Goal: Communication & Community: Connect with others

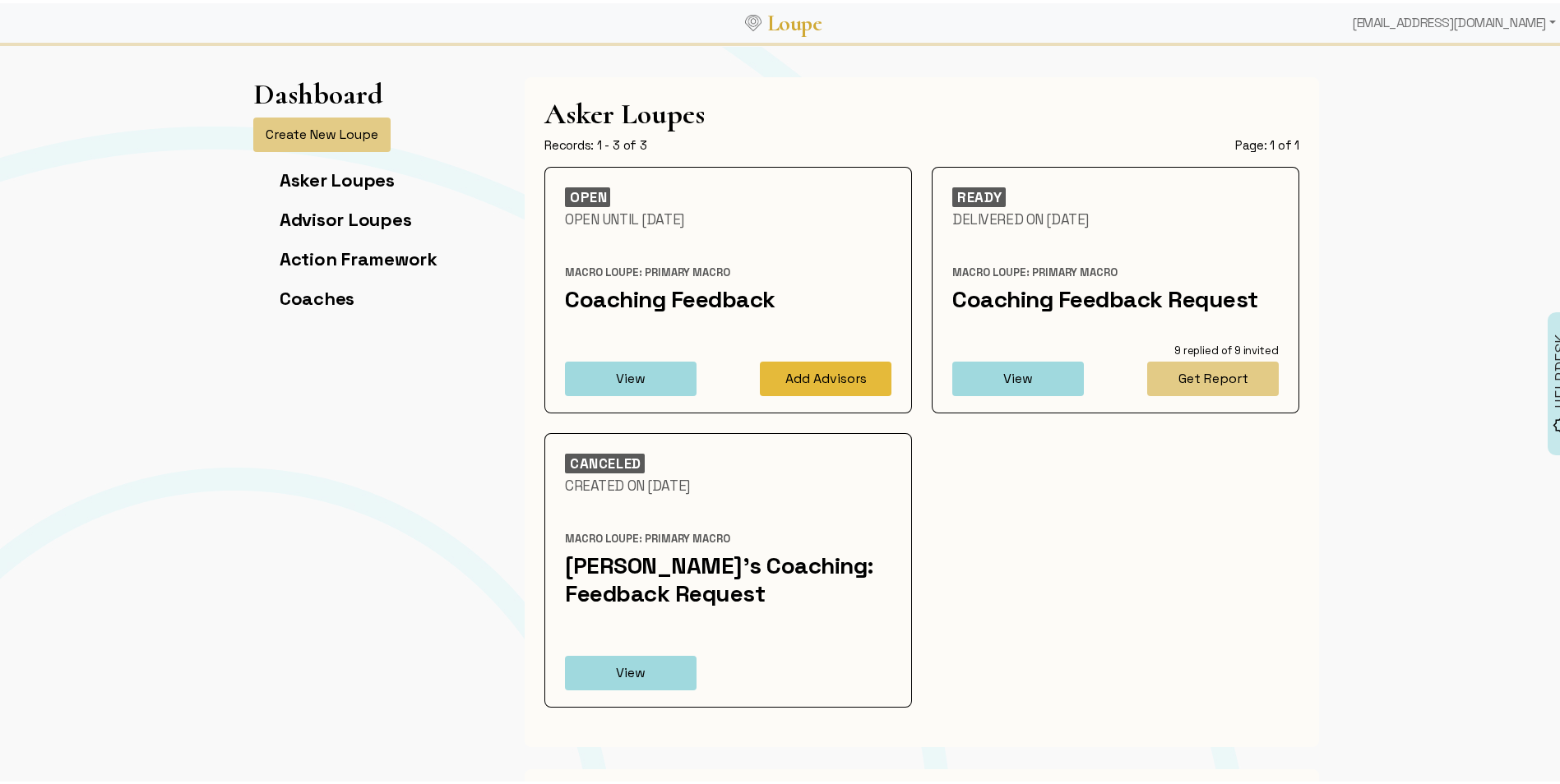
click at [791, 369] on button "Add Advisors" at bounding box center [825, 375] width 132 height 35
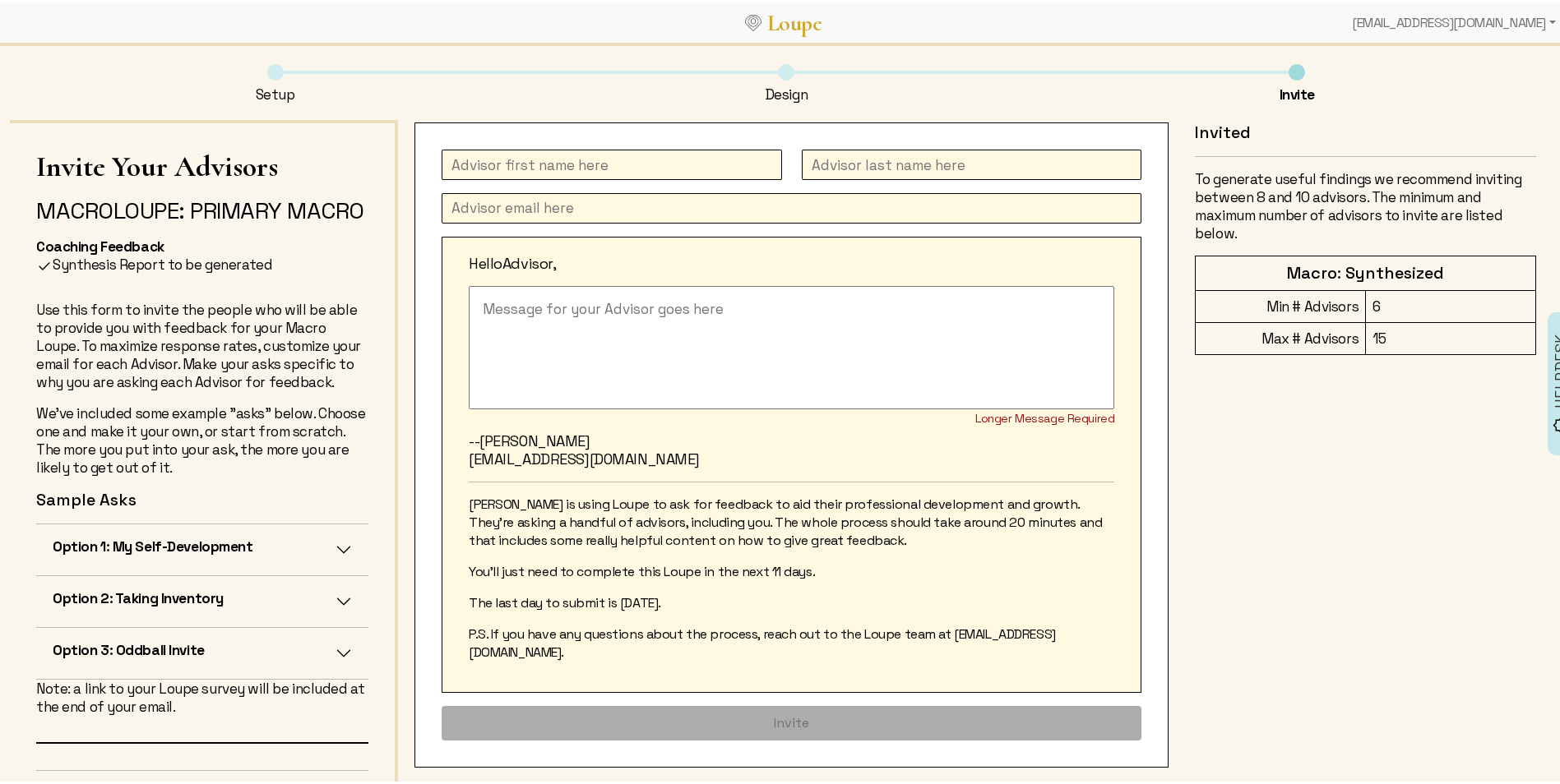
click at [495, 160] on input "text" at bounding box center [612, 162] width 341 height 31
type input "Ileana"
type input "[PERSON_NAME]"
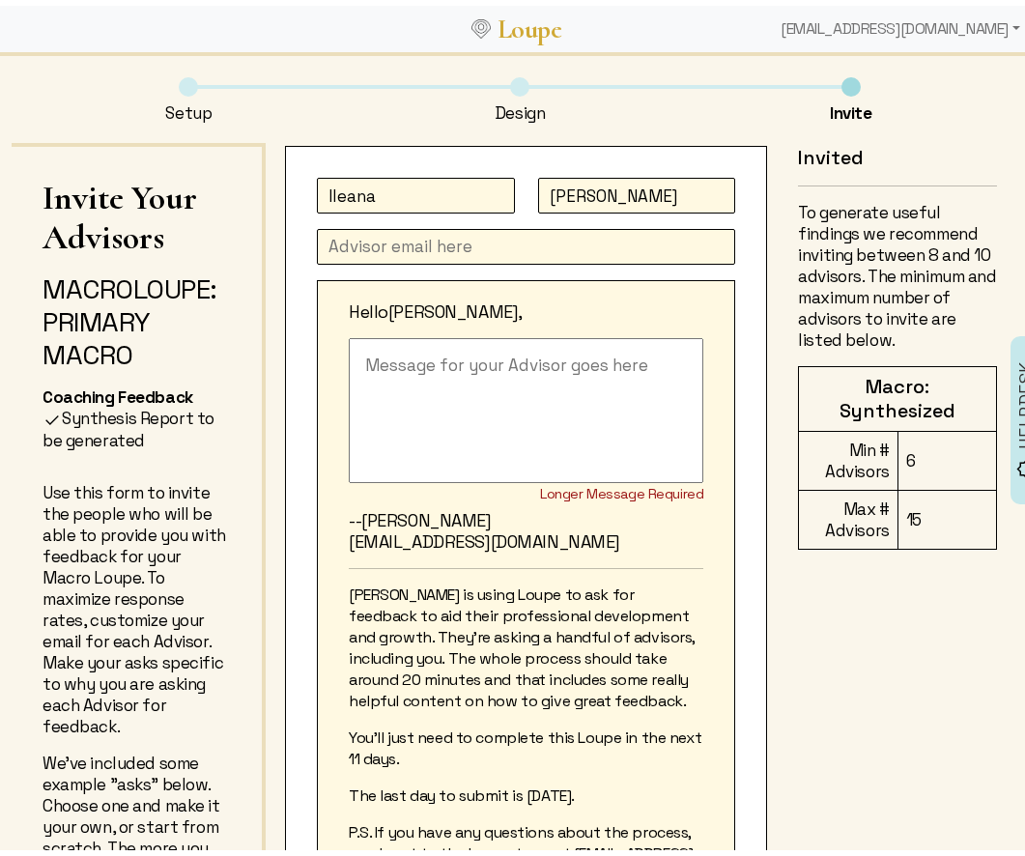
click at [458, 229] on input "text" at bounding box center [526, 241] width 418 height 36
paste input "[EMAIL_ADDRESS][DOMAIN_NAME]"
click at [344, 245] on input "[EMAIL_ADDRESS][DOMAIN_NAME]" at bounding box center [526, 241] width 418 height 36
type input "[EMAIL_ADDRESS][DOMAIN_NAME]"
click at [461, 402] on textarea at bounding box center [526, 404] width 354 height 145
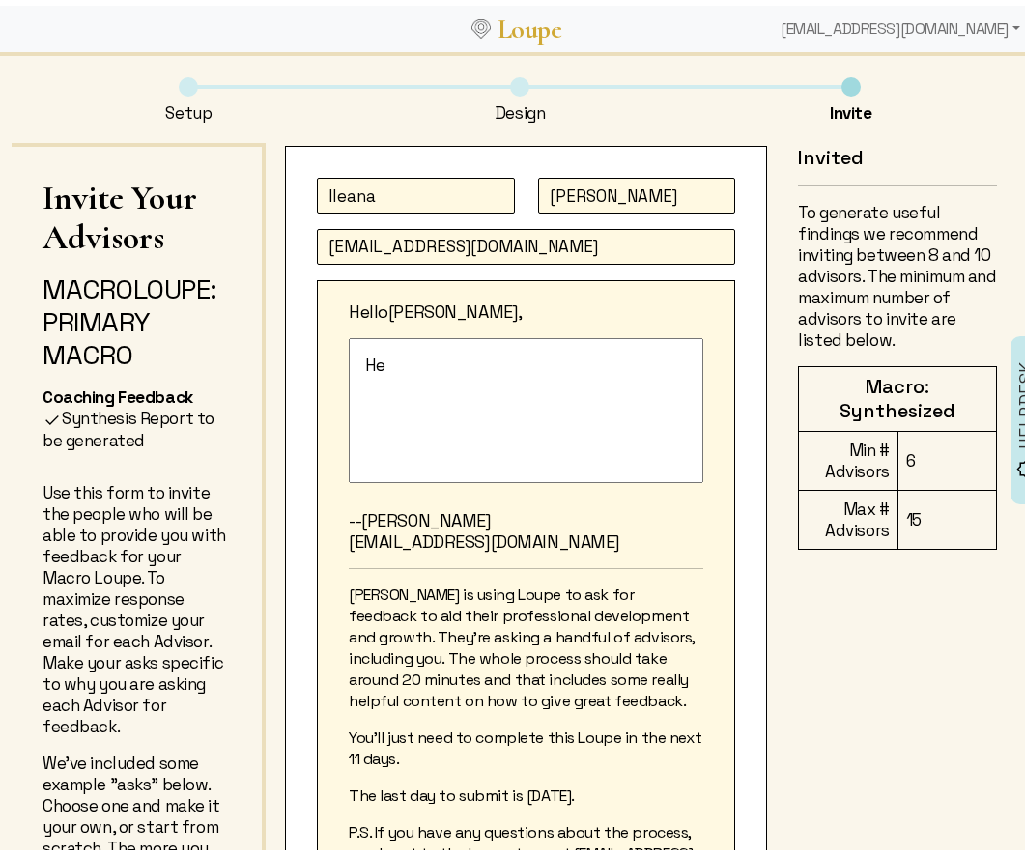
type textarea "H"
drag, startPoint x: 524, startPoint y: 382, endPoint x: 346, endPoint y: 354, distance: 180.7
click at [349, 354] on textarea "Here is access to the Loupe feedback tool. Thanks again!" at bounding box center [526, 404] width 354 height 145
click at [537, 440] on textarea "Here is access to the Loupe feedback tool. Thanks again!" at bounding box center [526, 404] width 354 height 145
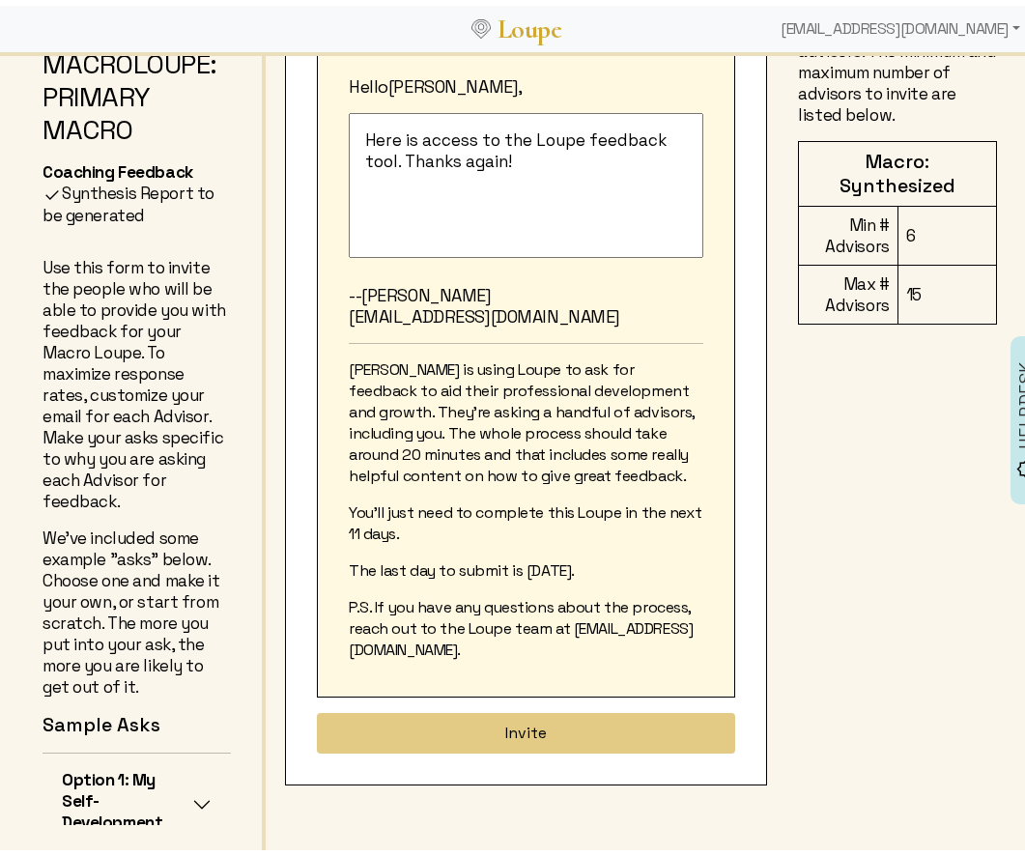
scroll to position [227, 0]
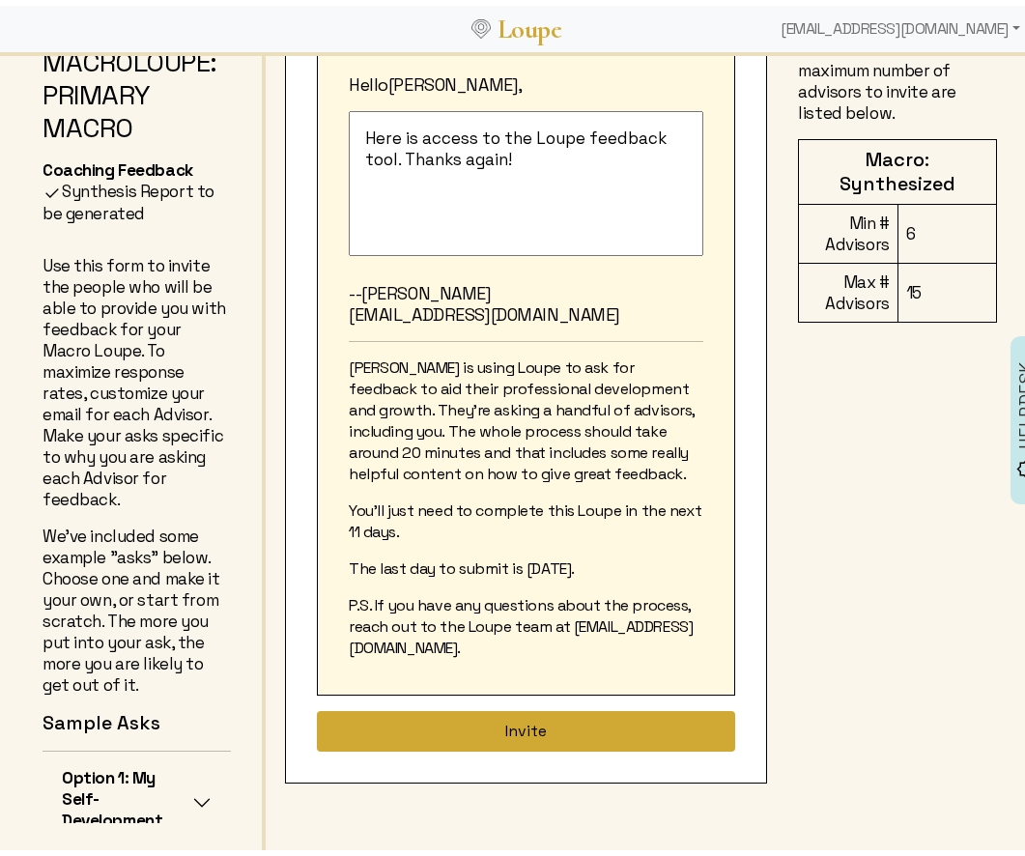
type textarea "Here is access to the Loupe feedback tool. Thanks again!"
click at [451, 725] on button "Invite" at bounding box center [526, 725] width 418 height 41
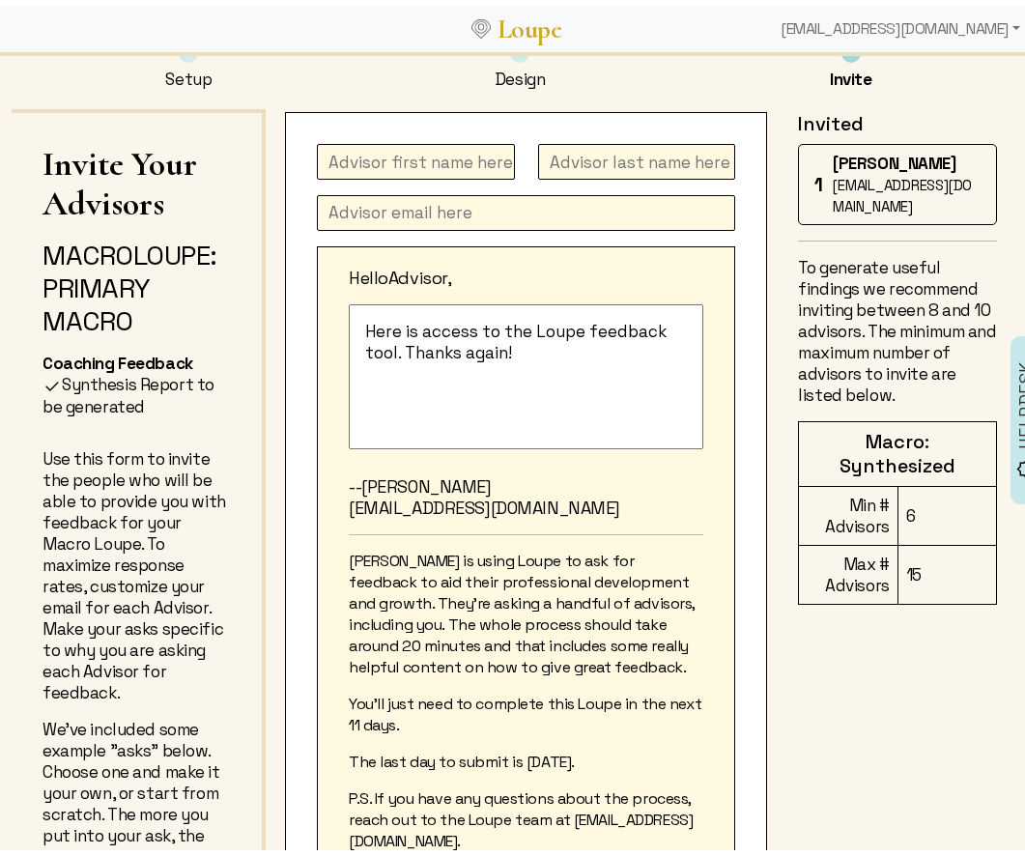
scroll to position [0, 0]
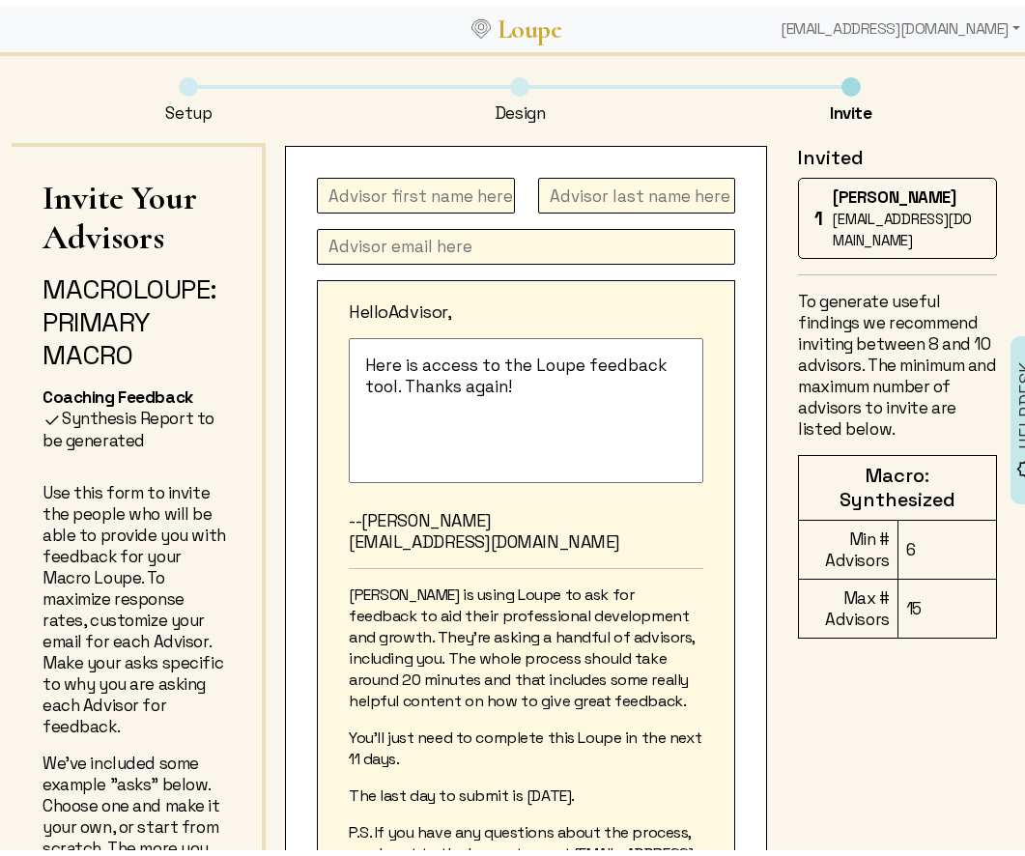
click at [369, 193] on input "text" at bounding box center [416, 190] width 198 height 36
type input "Kitty"
type input "Kaar"
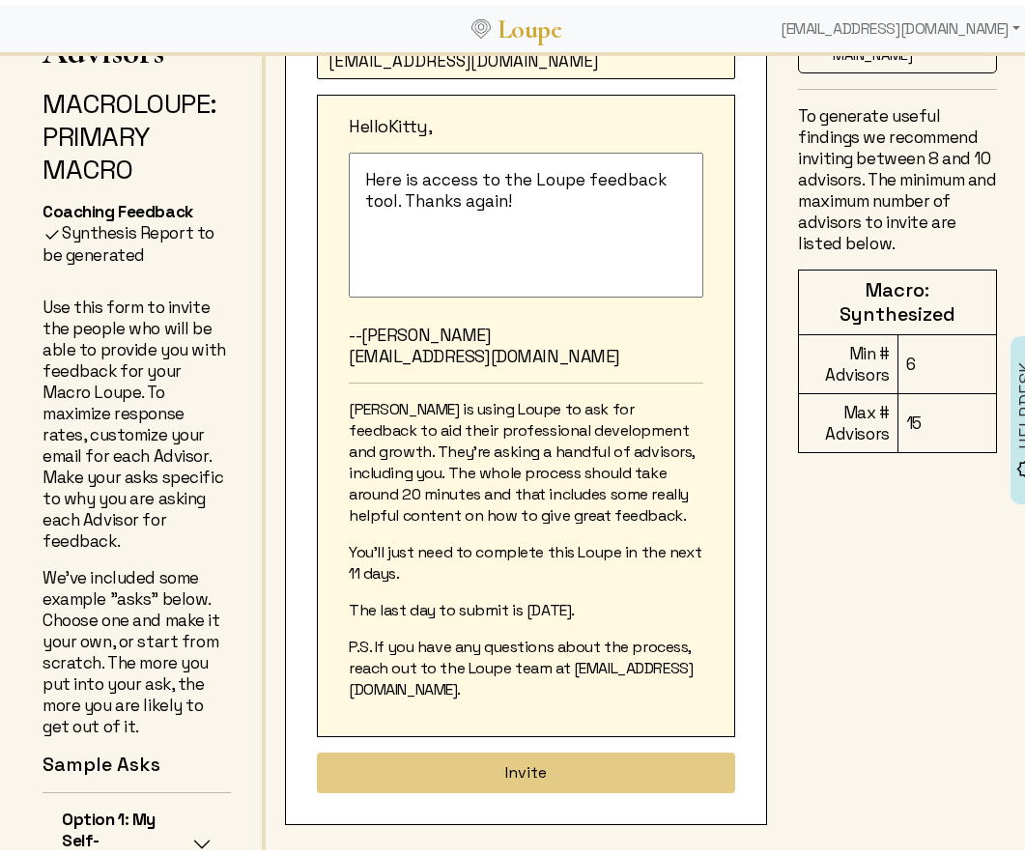
scroll to position [227, 0]
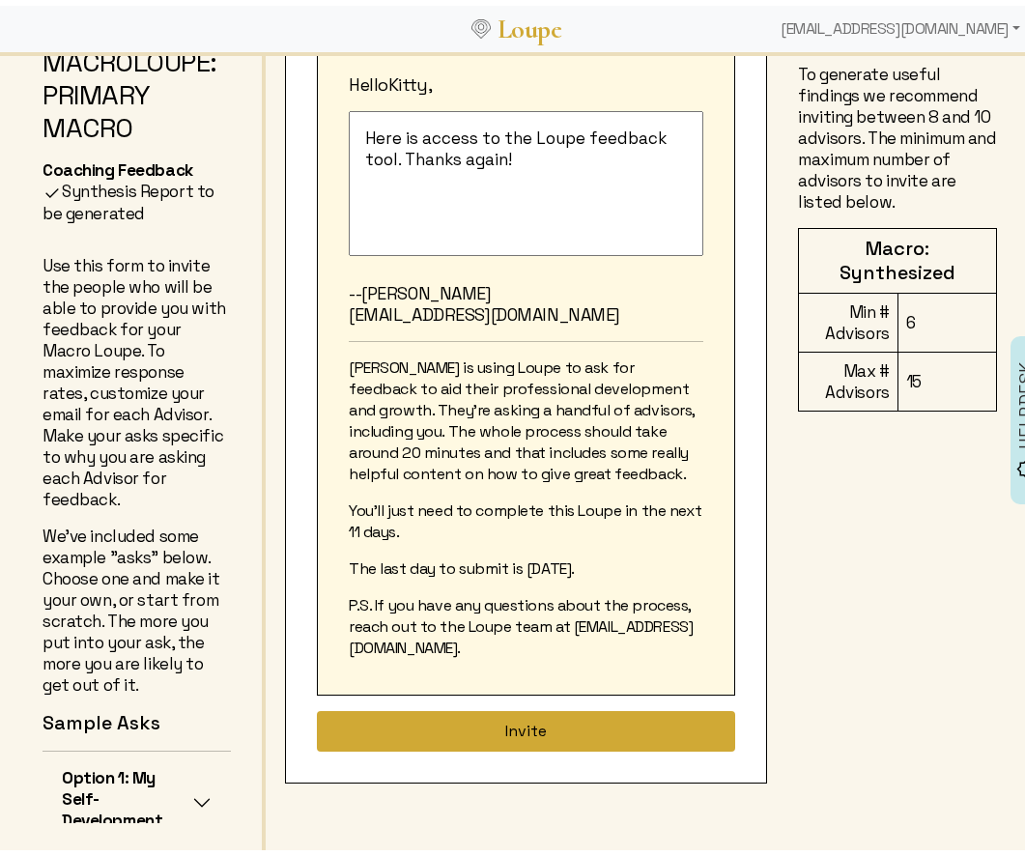
type input "[EMAIL_ADDRESS][DOMAIN_NAME]"
click at [495, 727] on button "Invite" at bounding box center [526, 725] width 418 height 41
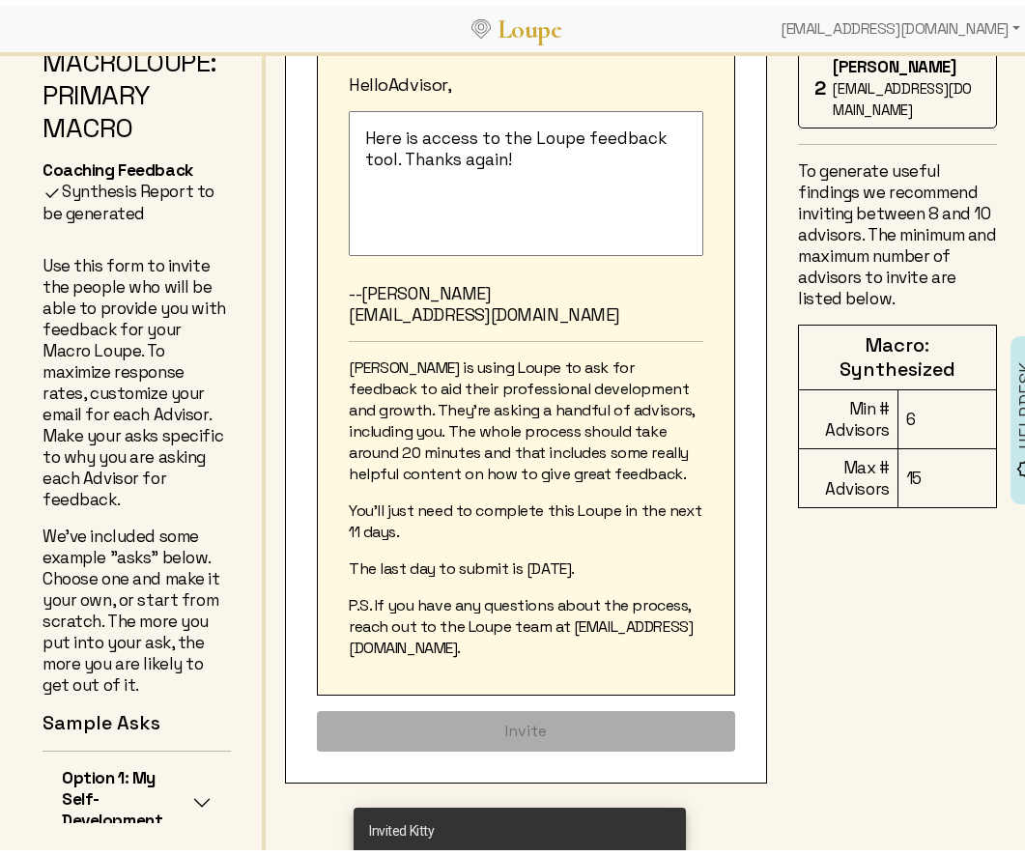
scroll to position [0, 0]
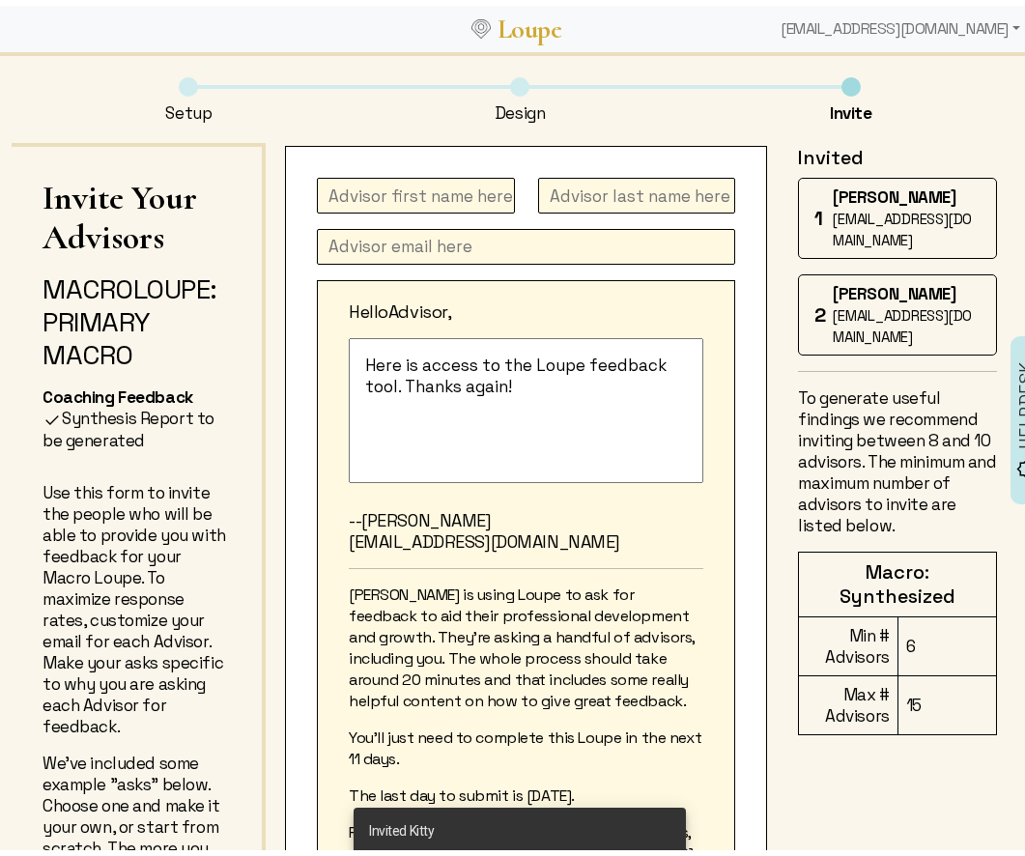
click at [336, 188] on input "text" at bounding box center [416, 190] width 198 height 36
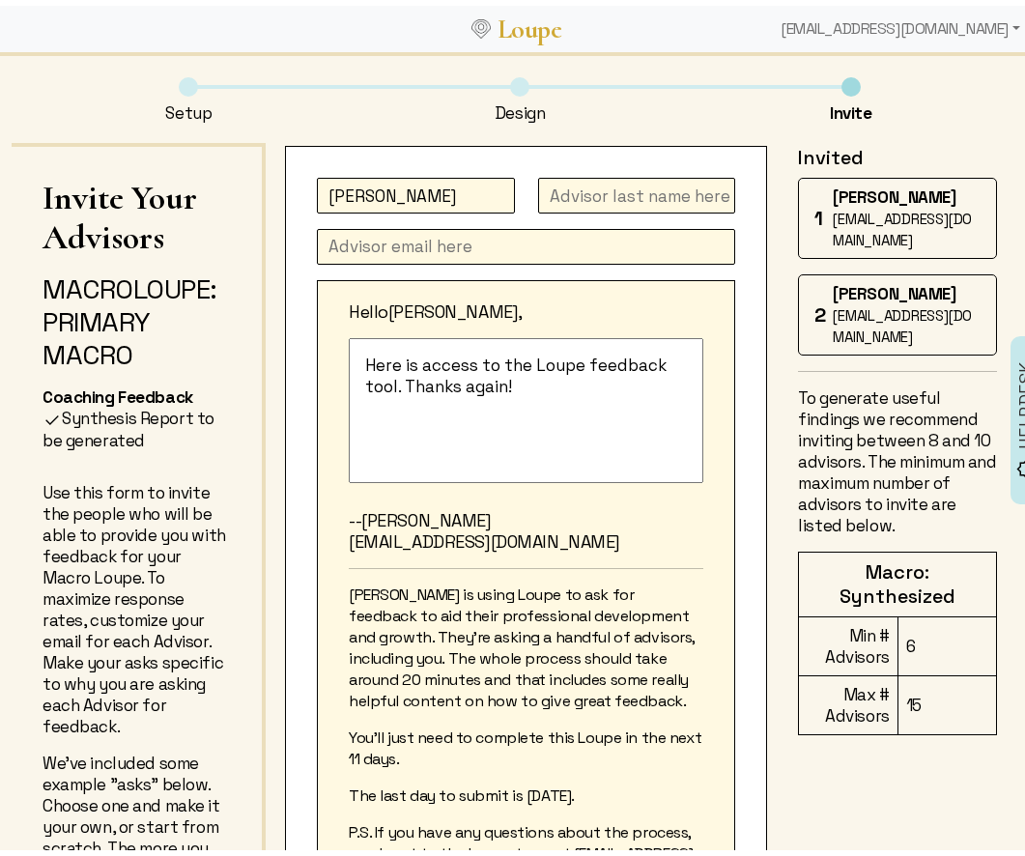
type input "[PERSON_NAME]"
click at [556, 238] on input "text" at bounding box center [526, 241] width 418 height 36
paste input "[PERSON_NAME][EMAIL_ADDRESS][DOMAIN_NAME]"
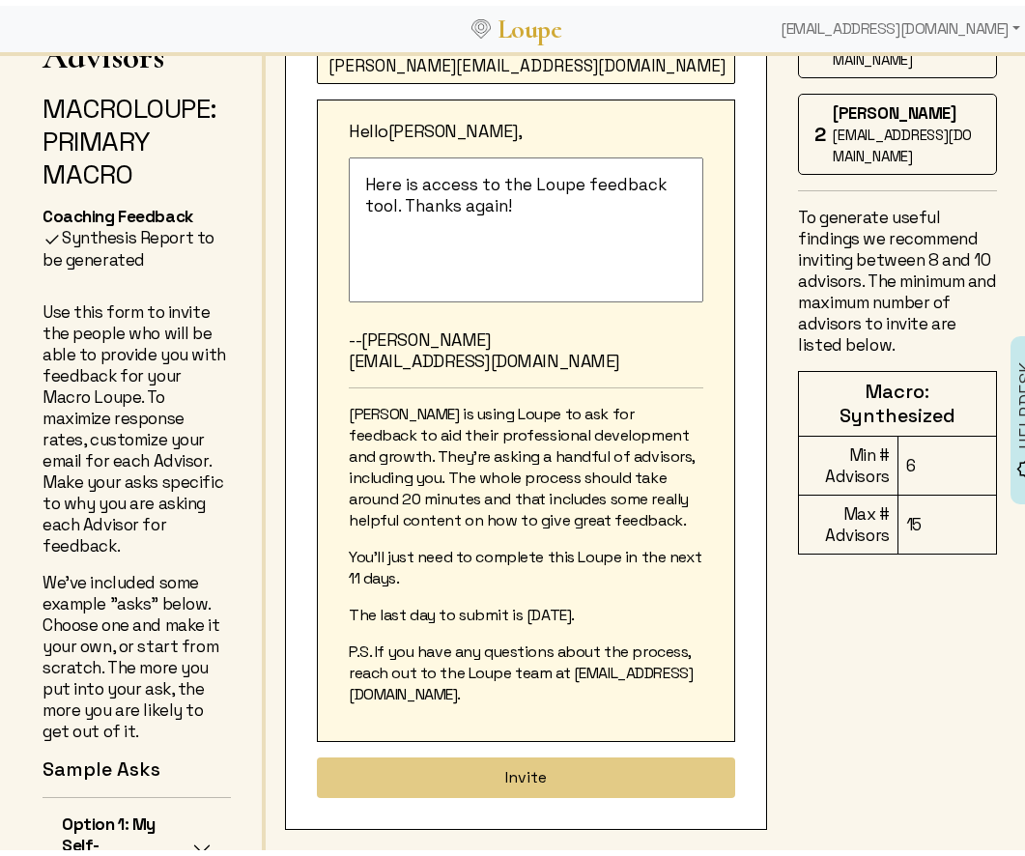
scroll to position [227, 0]
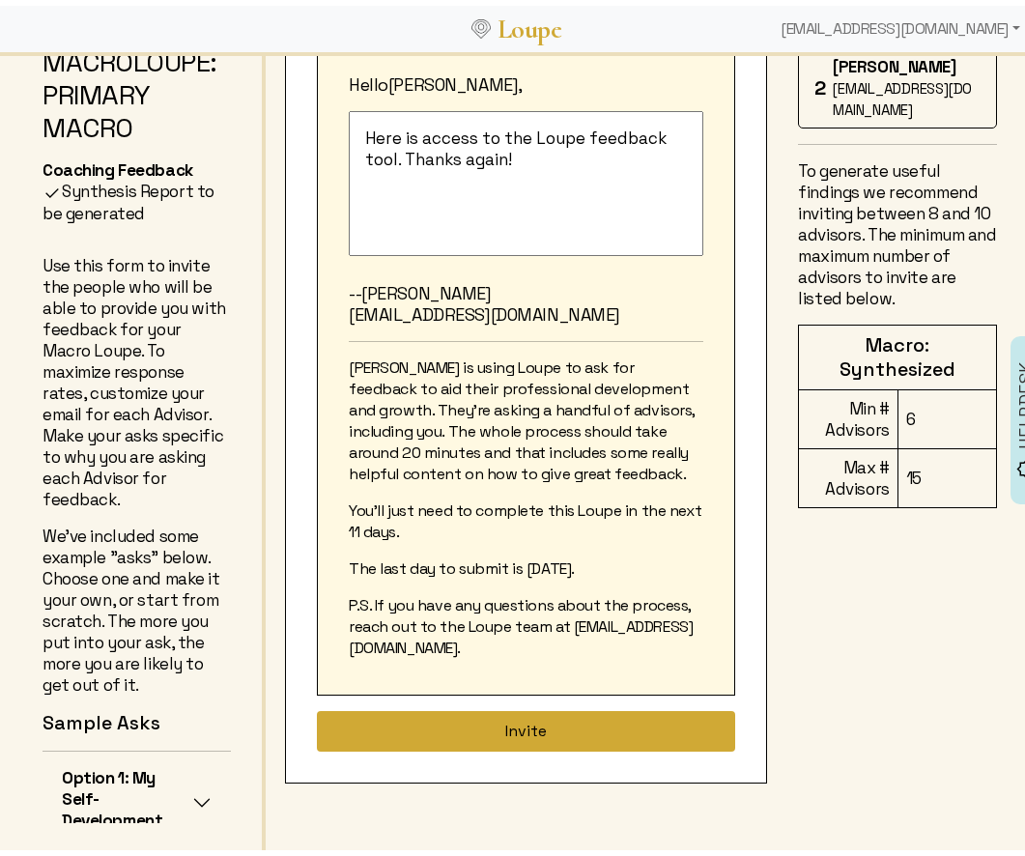
type input "[PERSON_NAME][EMAIL_ADDRESS][DOMAIN_NAME]"
click at [455, 716] on button "Invite" at bounding box center [526, 725] width 418 height 41
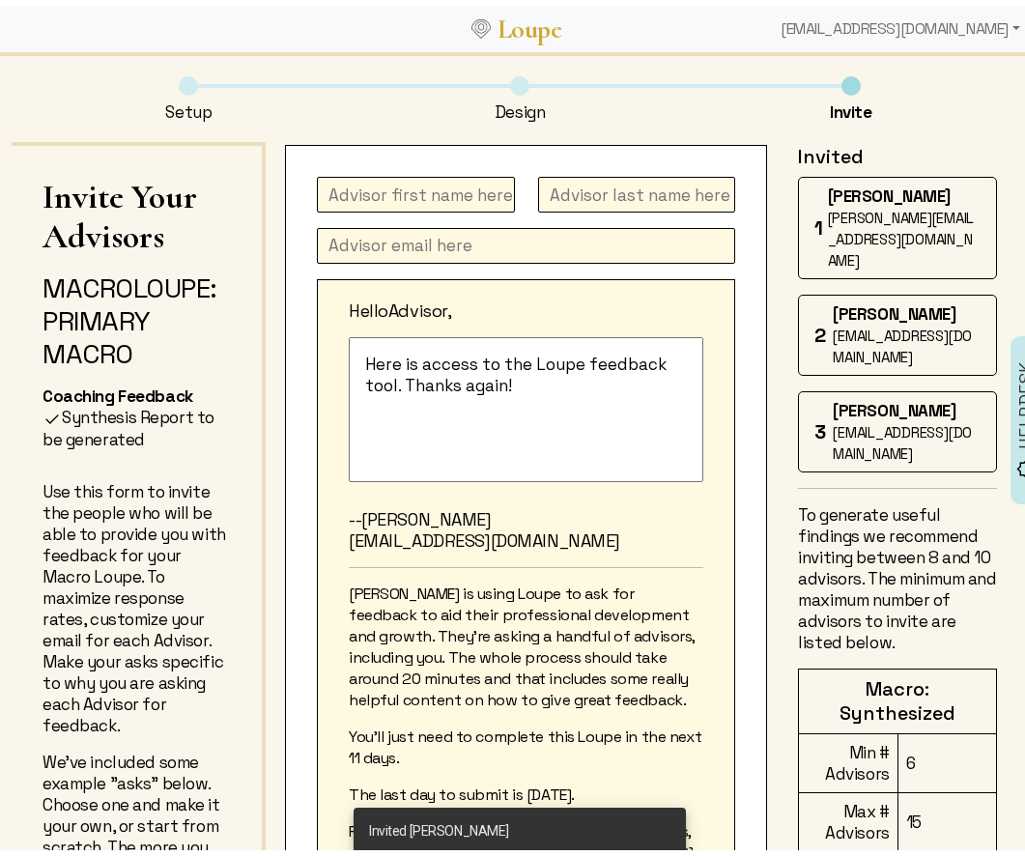
scroll to position [0, 0]
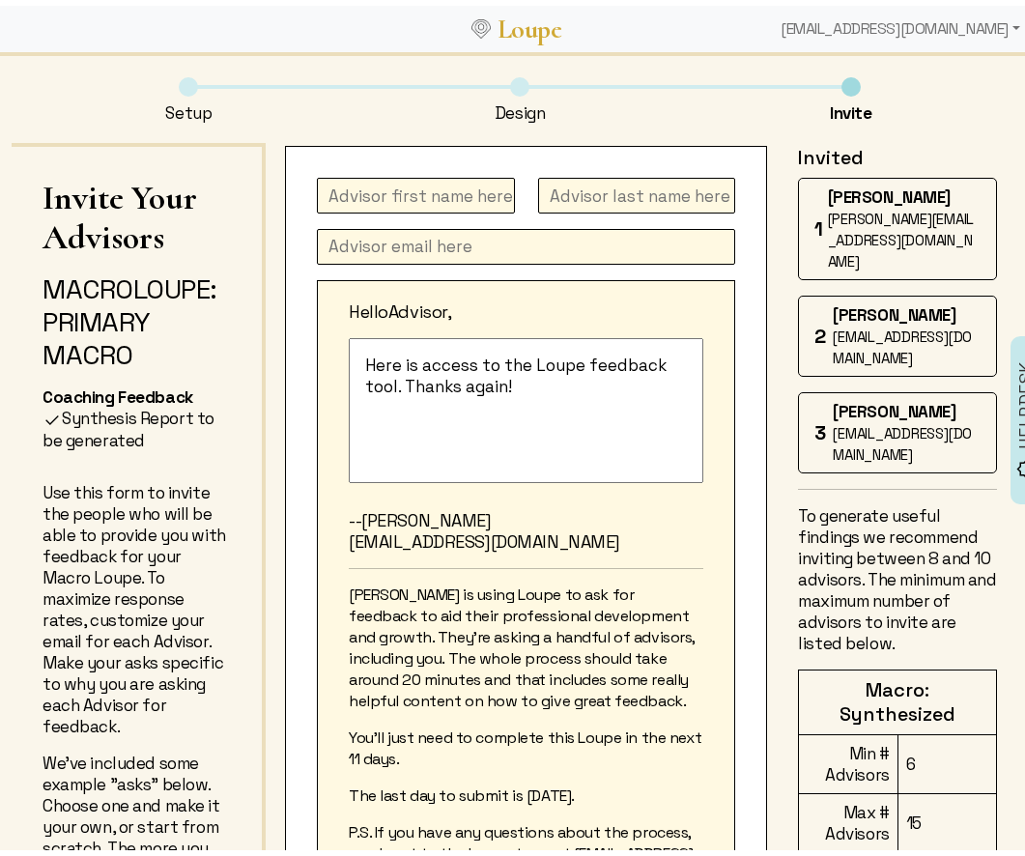
click at [446, 183] on input "text" at bounding box center [416, 190] width 198 height 36
type input "[PERSON_NAME]"
click at [406, 239] on input "text" at bounding box center [526, 241] width 418 height 36
paste input "[PERSON_NAME] <[PERSON_NAME][EMAIL_ADDRESS][DOMAIN_NAME]>;"
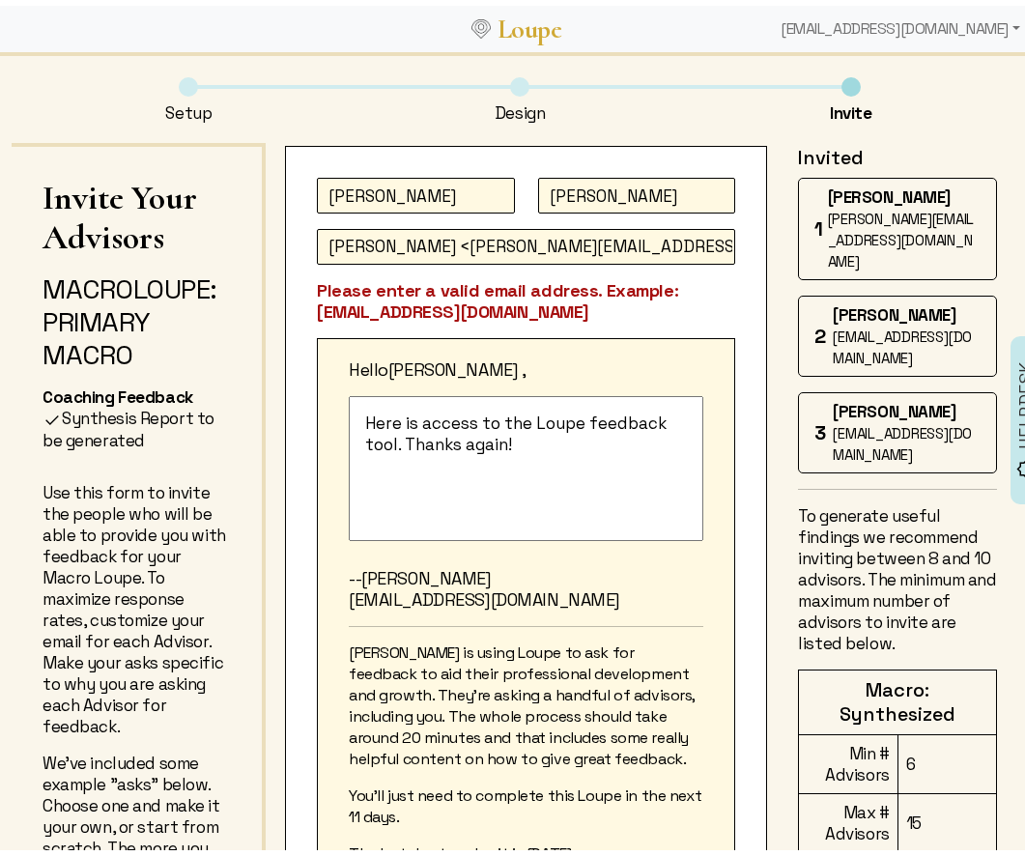
drag, startPoint x: 460, startPoint y: 241, endPoint x: 298, endPoint y: 245, distance: 161.3
click at [292, 246] on div "[PERSON_NAME] [PERSON_NAME] <[PERSON_NAME][EMAIL_ADDRESS][DOMAIN_NAME]>; Please…" at bounding box center [526, 601] width 482 height 922
click at [570, 237] on input "[PERSON_NAME][EMAIL_ADDRESS][DOMAIN_NAME]>;" at bounding box center [526, 241] width 418 height 36
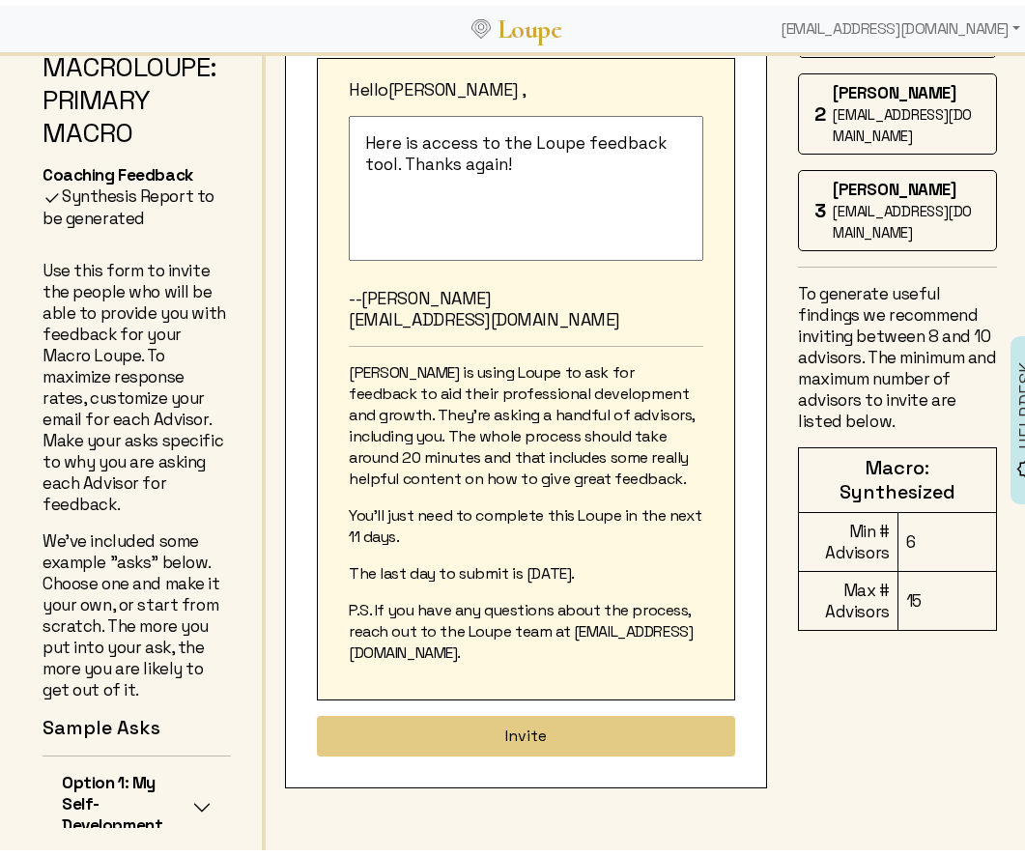
scroll to position [227, 0]
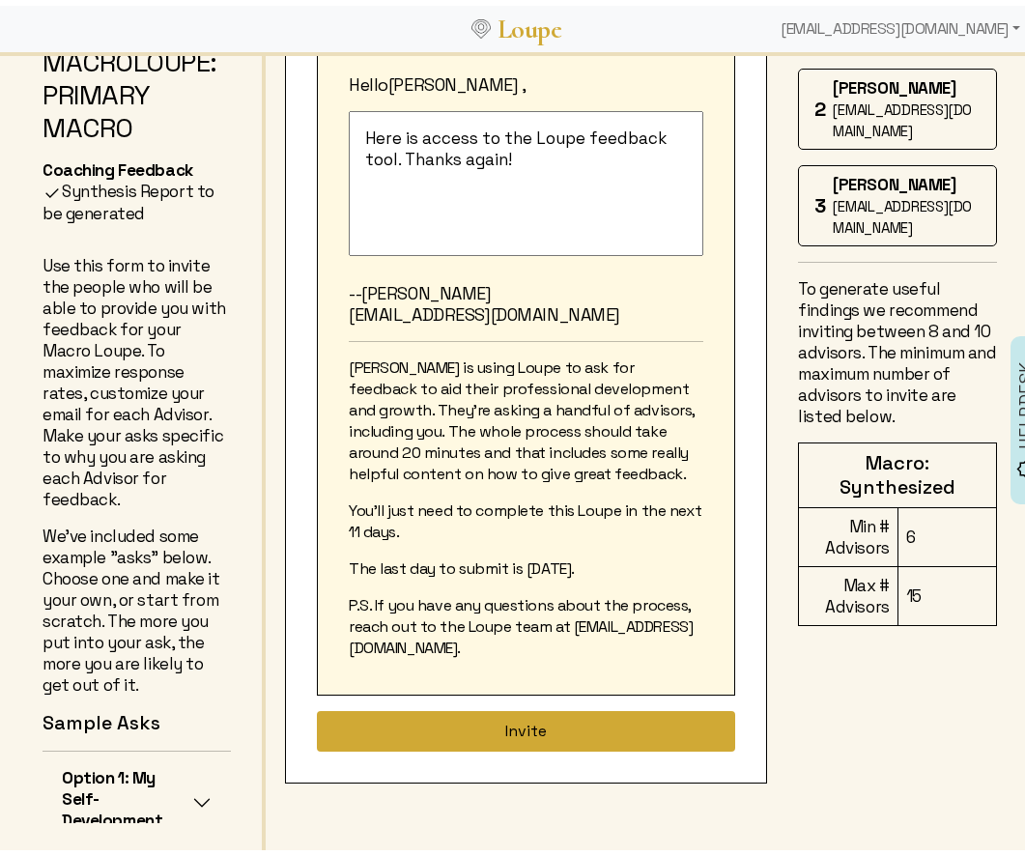
type input "[PERSON_NAME][EMAIL_ADDRESS][DOMAIN_NAME]"
click at [489, 727] on button "Invite" at bounding box center [526, 725] width 418 height 41
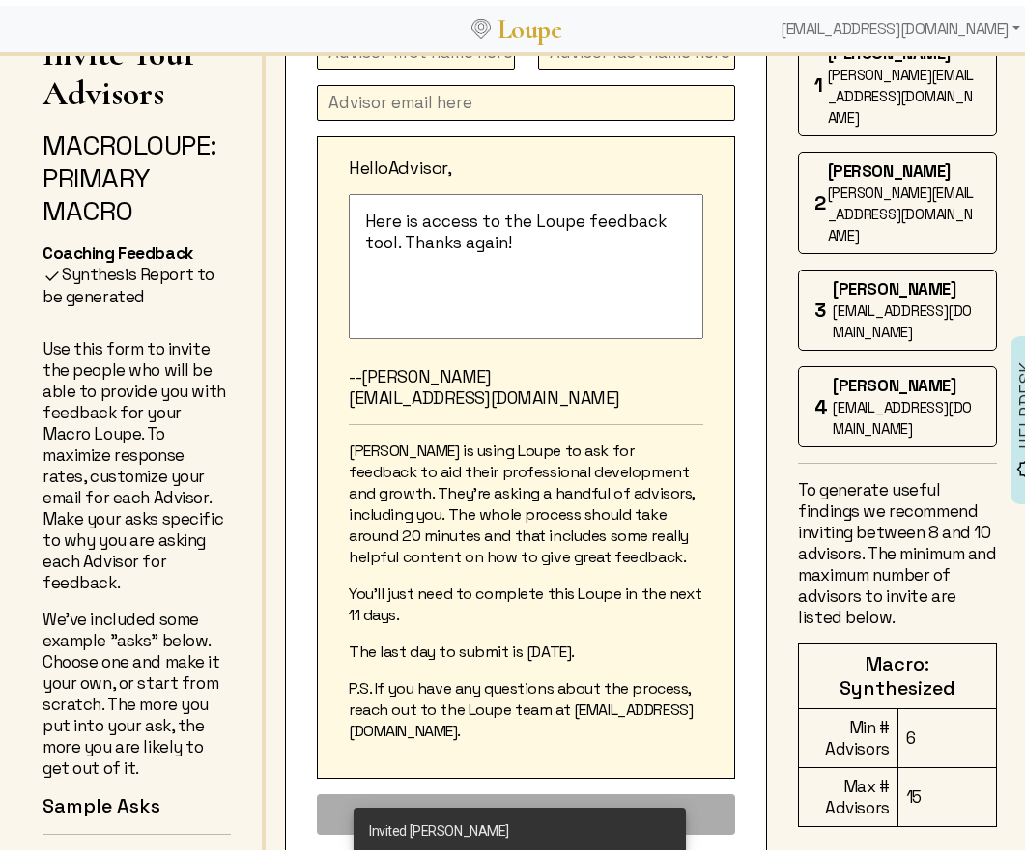
scroll to position [0, 0]
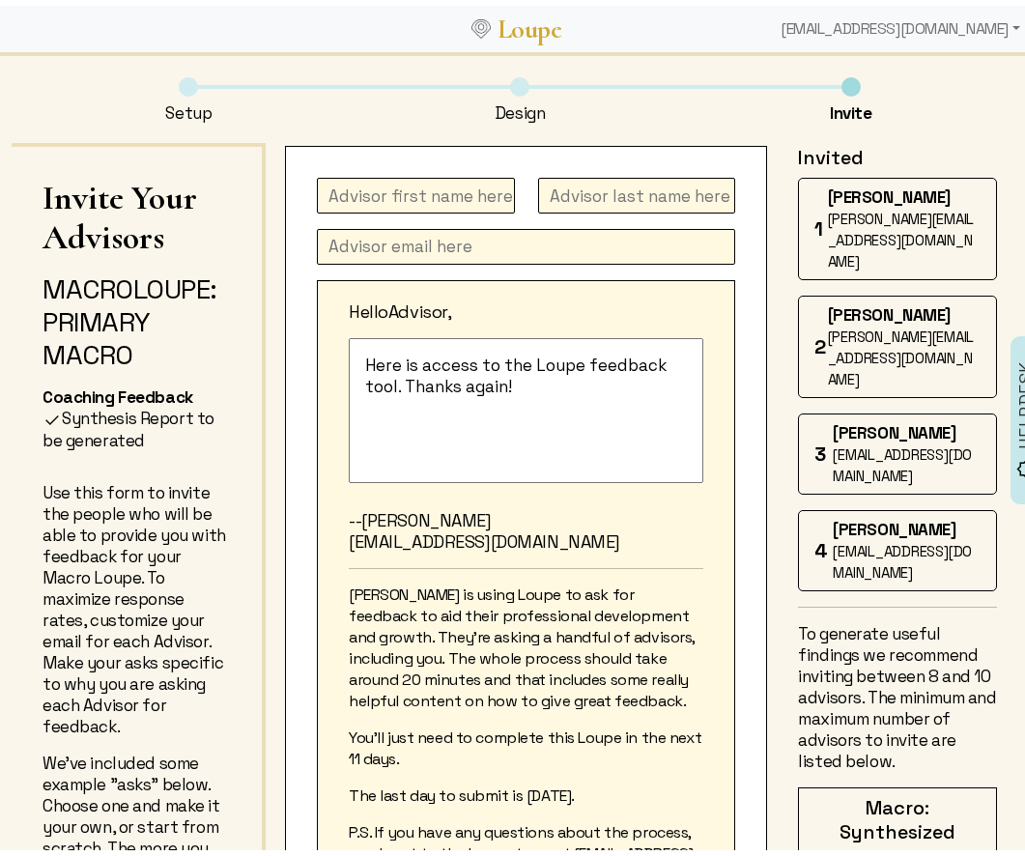
click at [396, 193] on input "text" at bounding box center [416, 190] width 198 height 36
type input "[PERSON_NAME]"
click at [491, 239] on input "text" at bounding box center [526, 241] width 418 height 36
paste input "[EMAIL_ADDRESS][DOMAIN_NAME]"
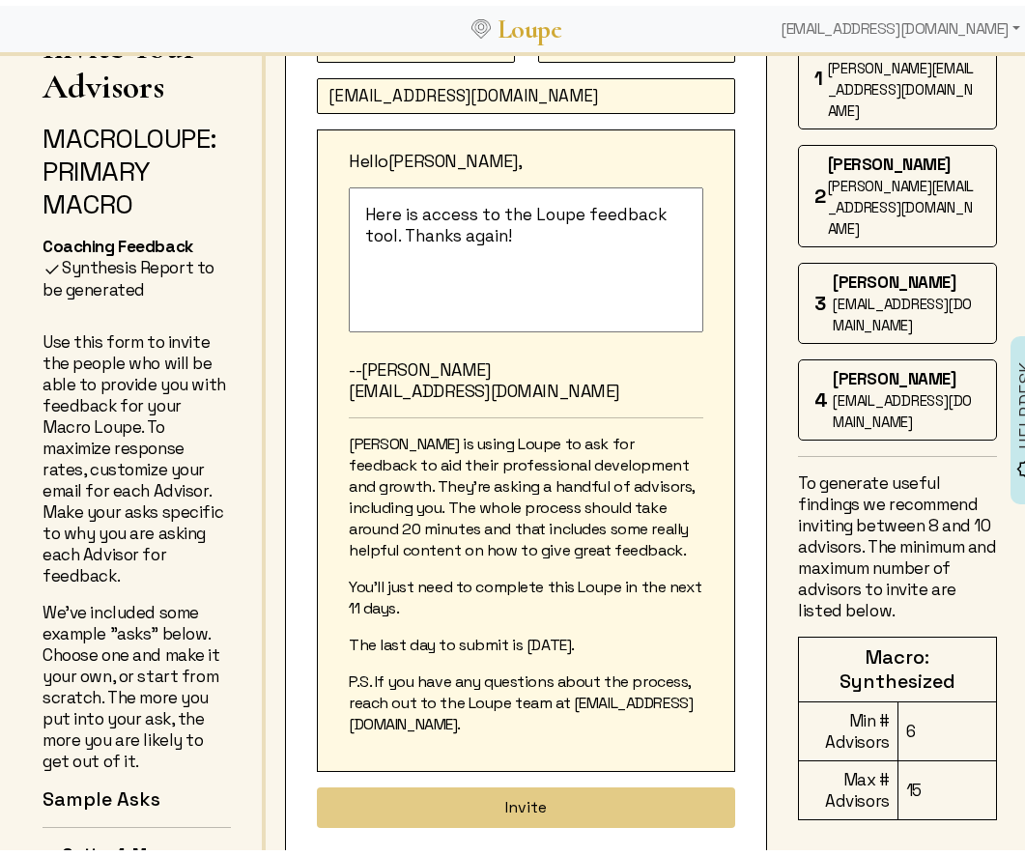
scroll to position [227, 0]
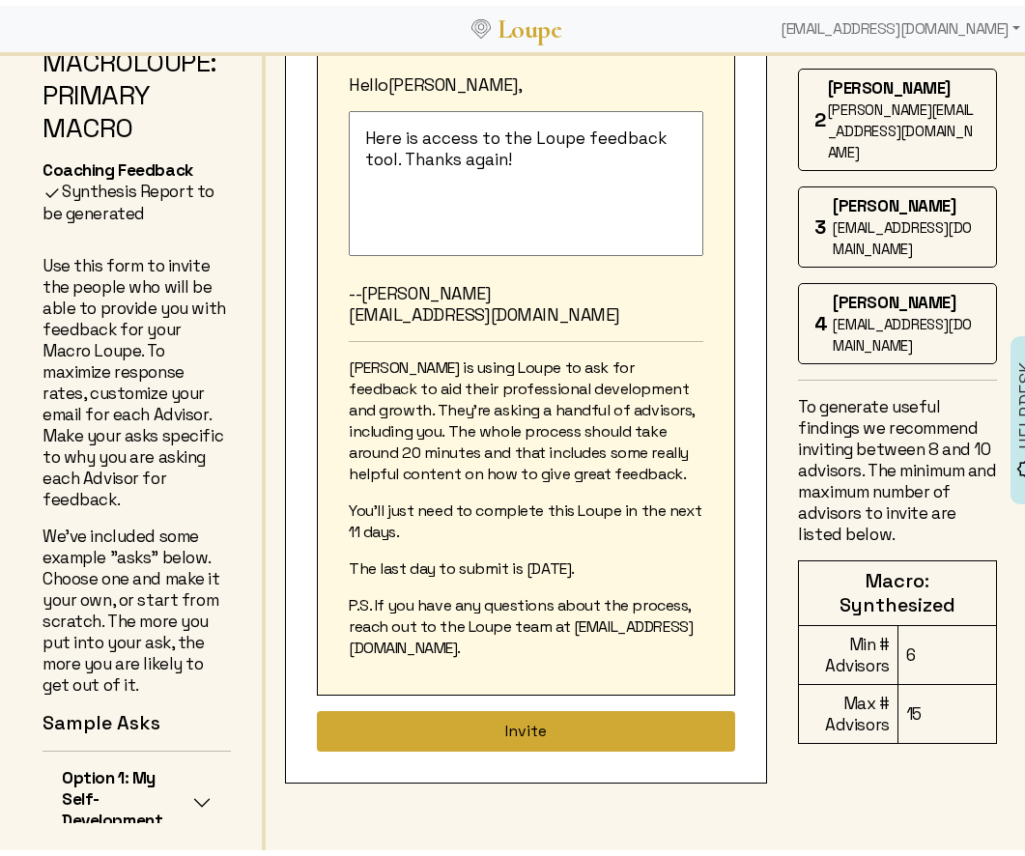
type input "[EMAIL_ADDRESS][DOMAIN_NAME]"
click at [524, 731] on button "Invite" at bounding box center [526, 725] width 418 height 41
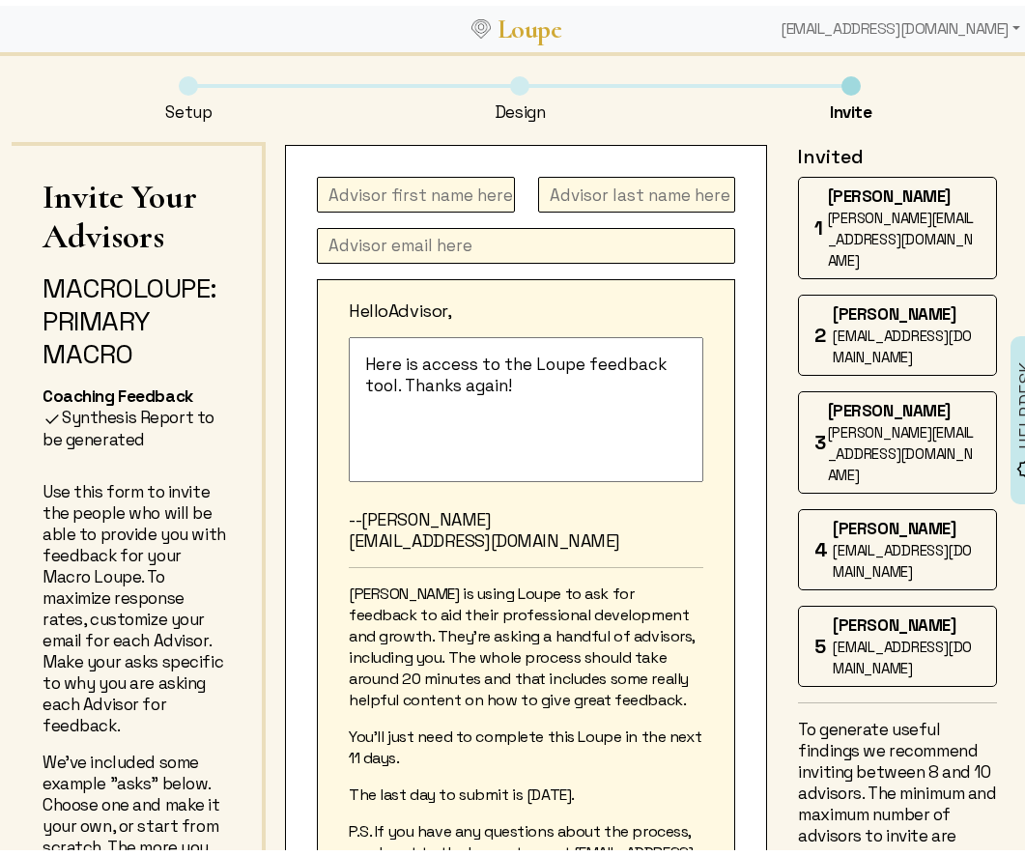
scroll to position [0, 0]
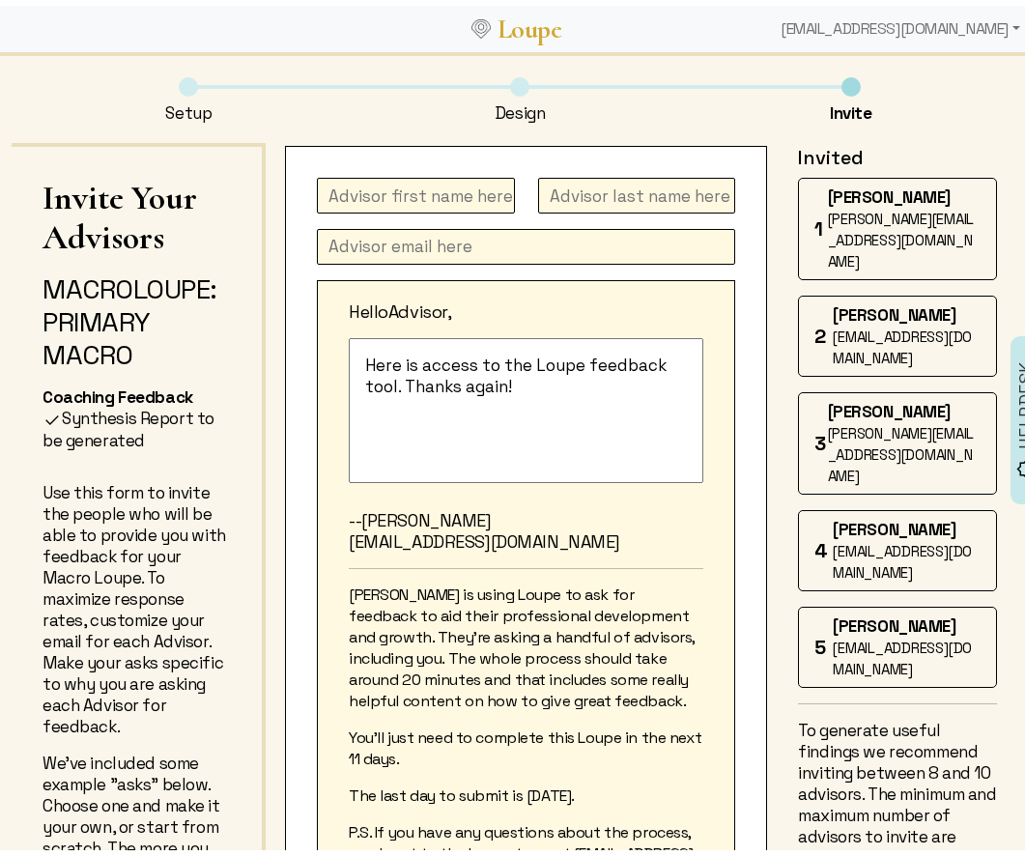
click at [393, 188] on input "text" at bounding box center [416, 190] width 198 height 36
type input "[PERSON_NAME]"
type input "D"
type input "[PERSON_NAME]"
click at [411, 243] on input "text" at bounding box center [526, 241] width 418 height 36
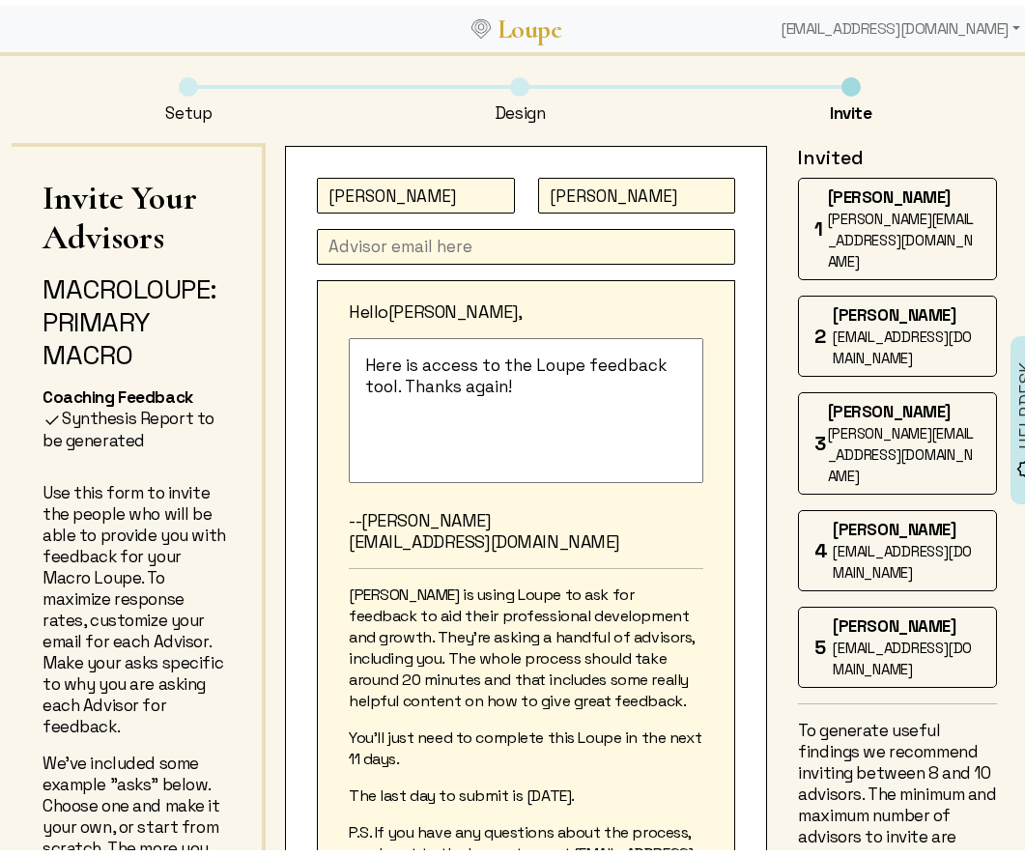
paste input "[EMAIL_ADDRESS][DOMAIN_NAME]"
click at [352, 240] on input "[EMAIL_ADDRESS][DOMAIN_NAME]" at bounding box center [526, 241] width 418 height 36
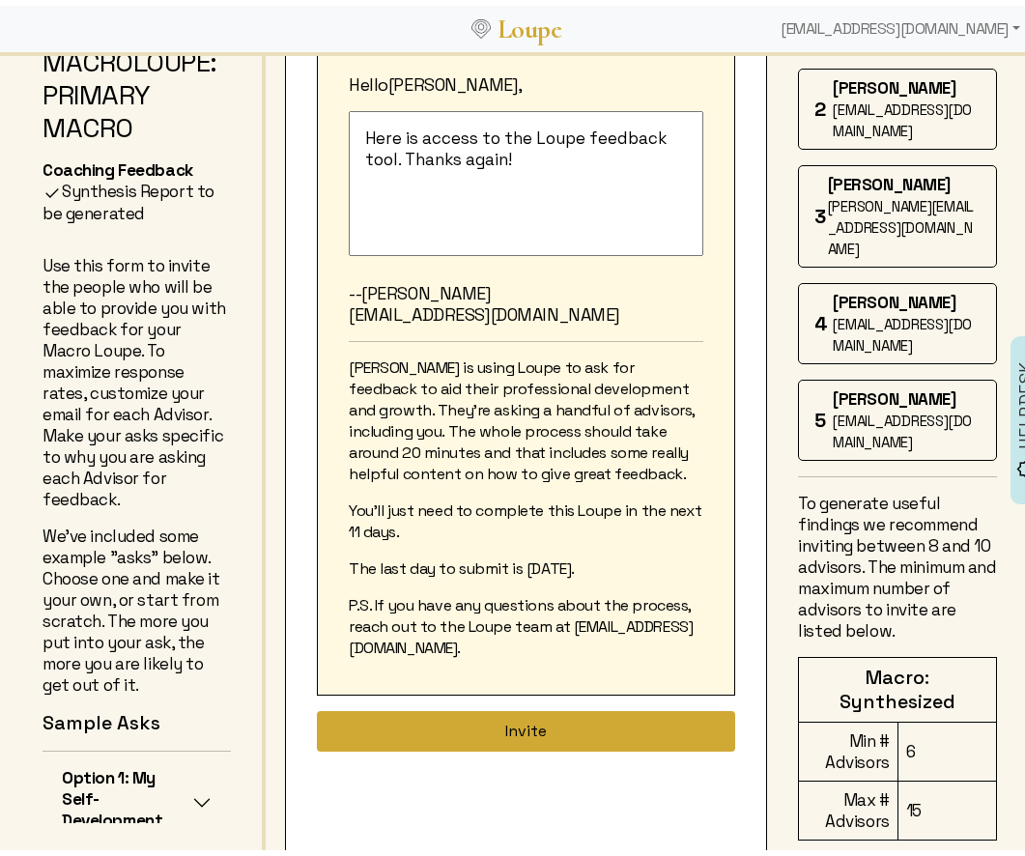
type input "[EMAIL_ADDRESS][DOMAIN_NAME]"
click at [510, 732] on button "Invite" at bounding box center [526, 725] width 418 height 41
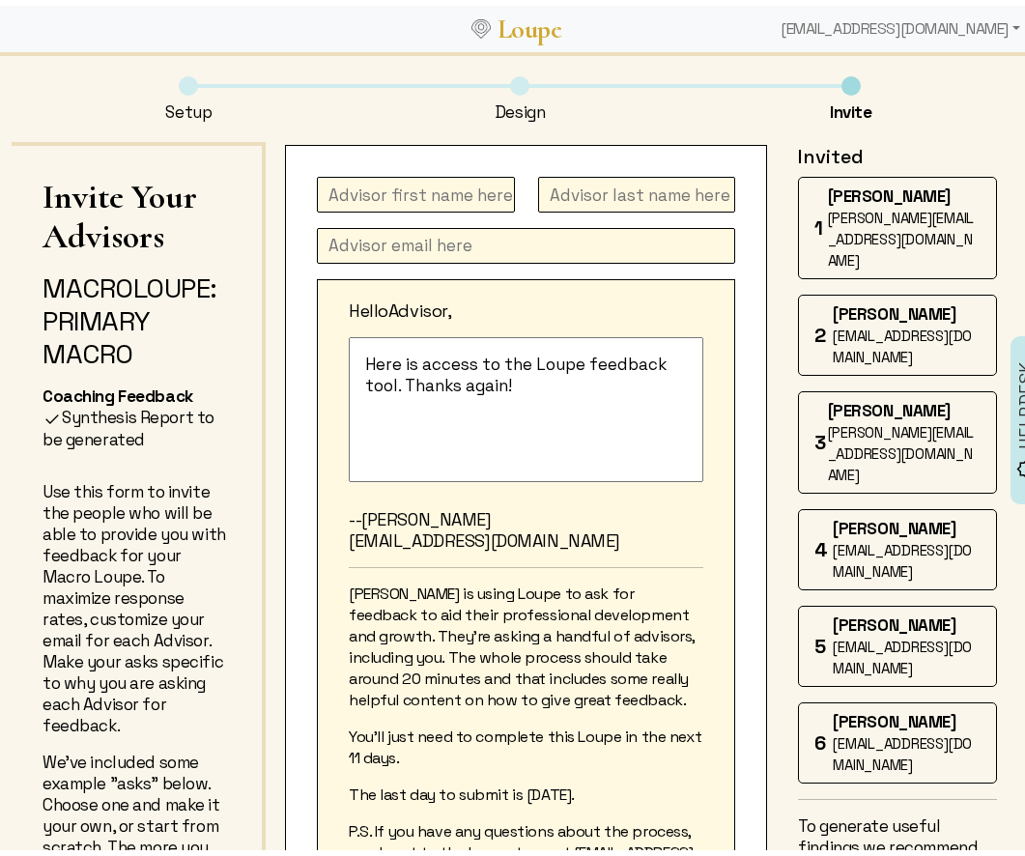
scroll to position [0, 0]
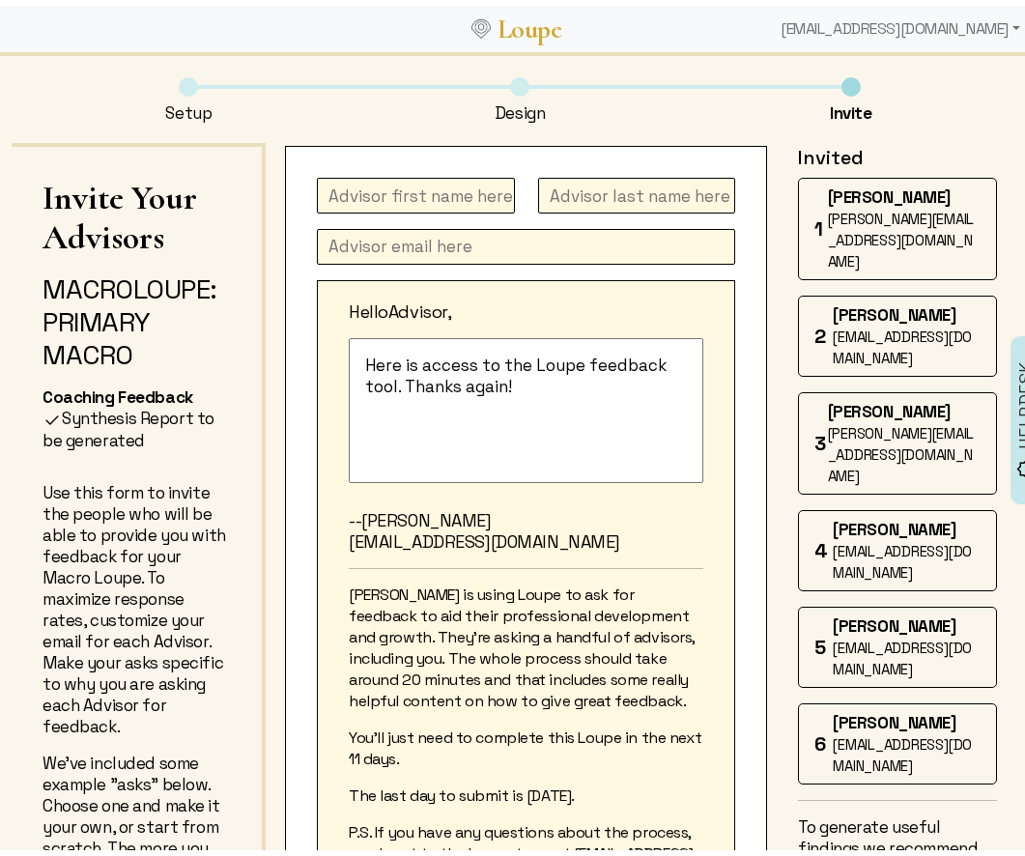
click at [379, 187] on input "text" at bounding box center [416, 190] width 198 height 36
type input "Grace"
type input "D"
type input "[PERSON_NAME]"
click at [448, 245] on input "text" at bounding box center [526, 241] width 418 height 36
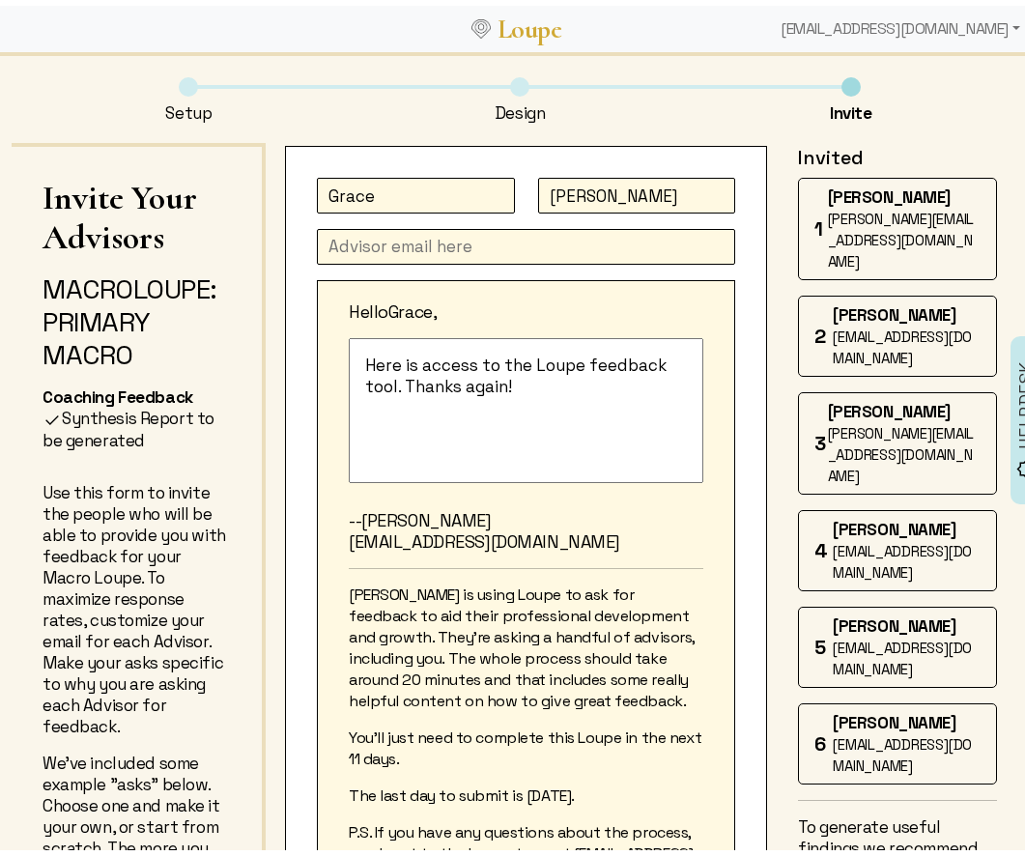
paste input "[EMAIL_ADDRESS][DOMAIN_NAME]"
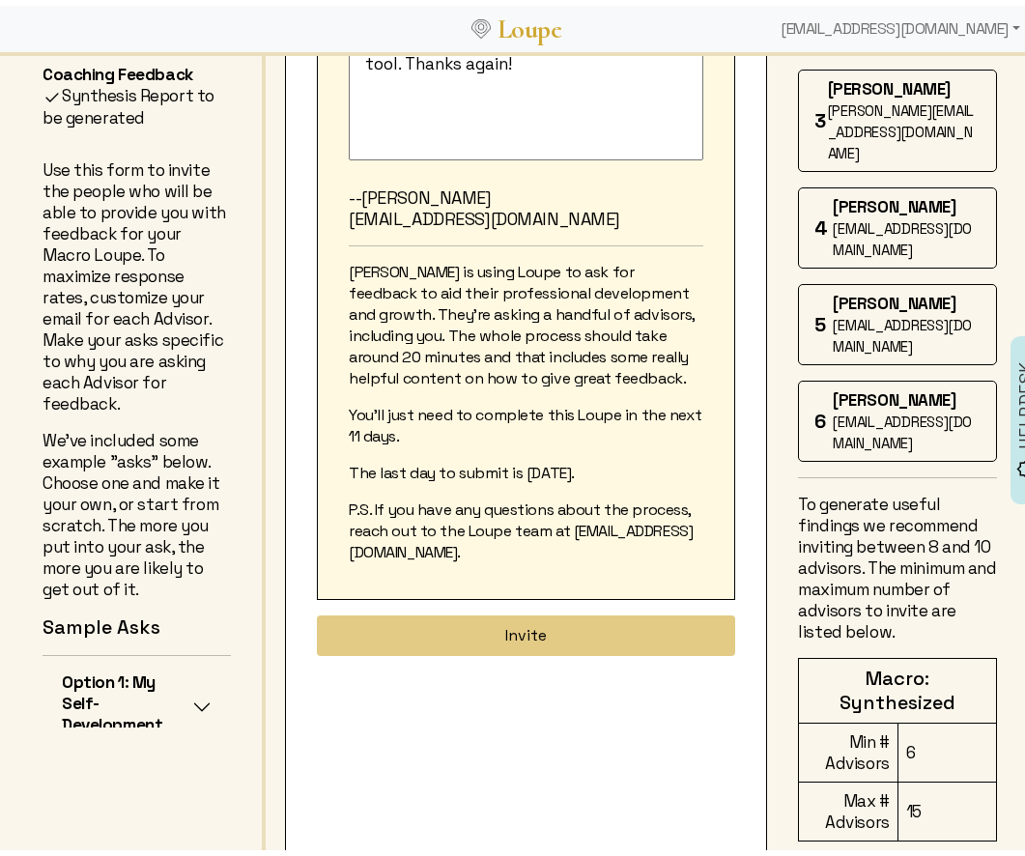
scroll to position [333, 0]
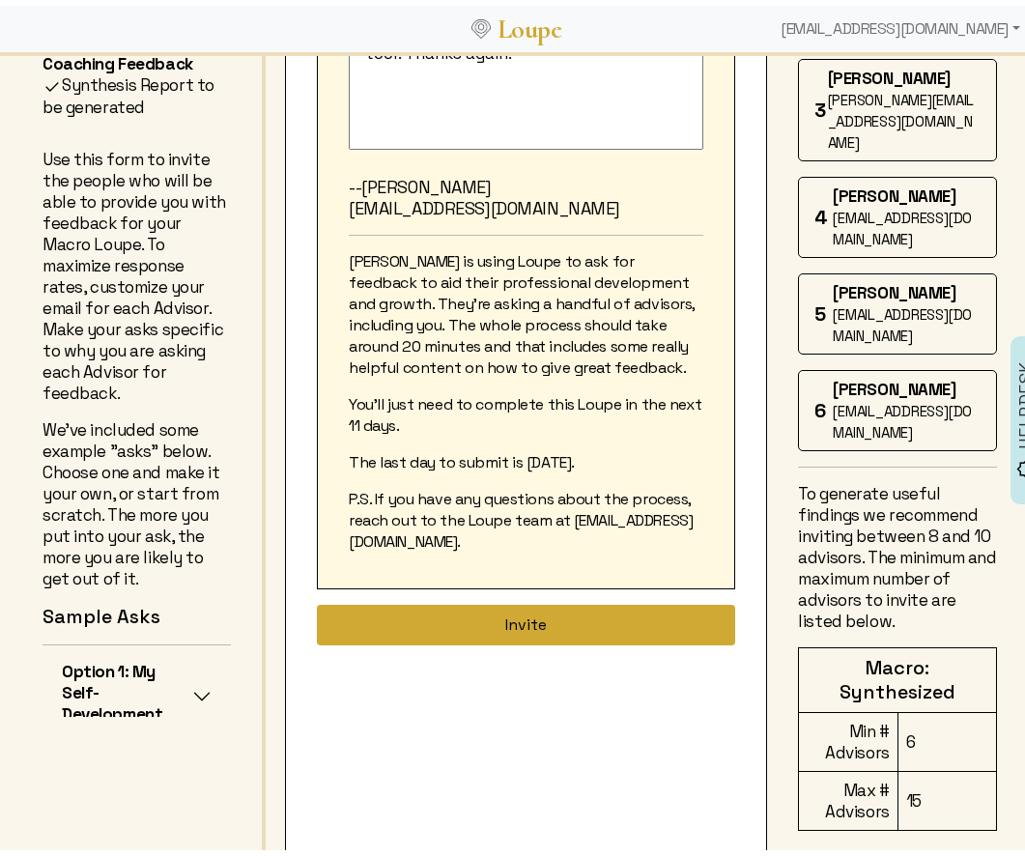
type input "[EMAIL_ADDRESS][DOMAIN_NAME]"
click at [511, 629] on button "Invite" at bounding box center [526, 619] width 418 height 41
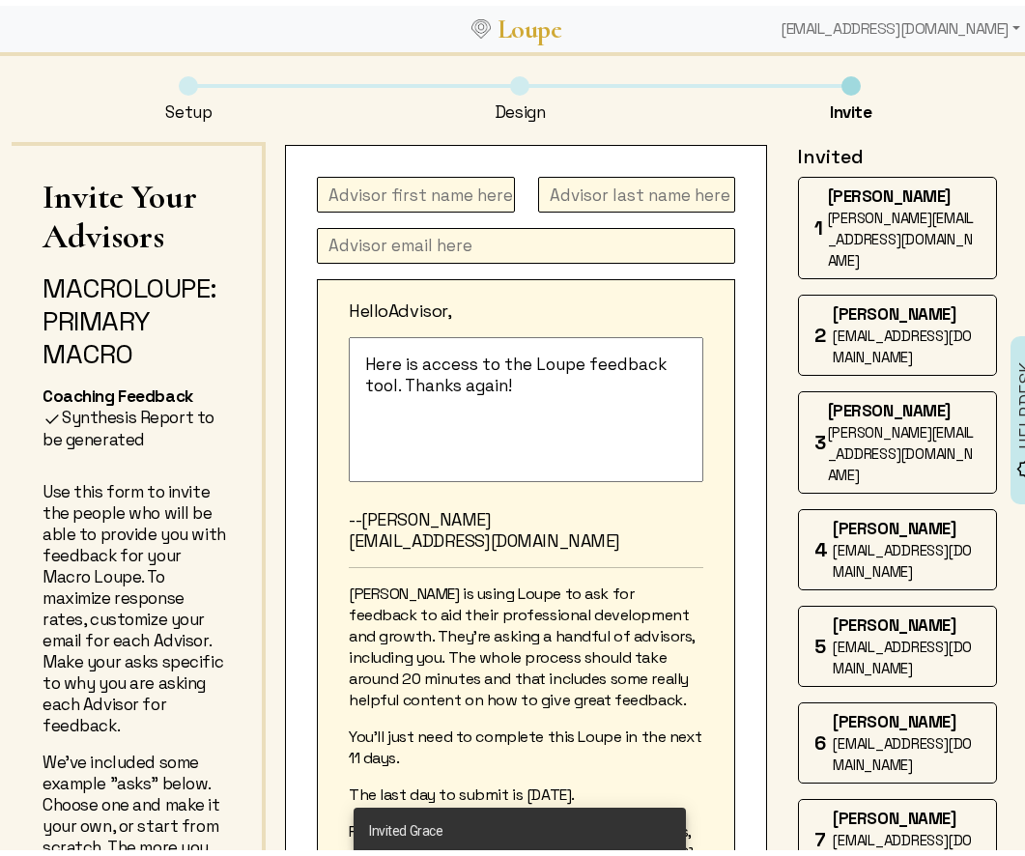
scroll to position [0, 0]
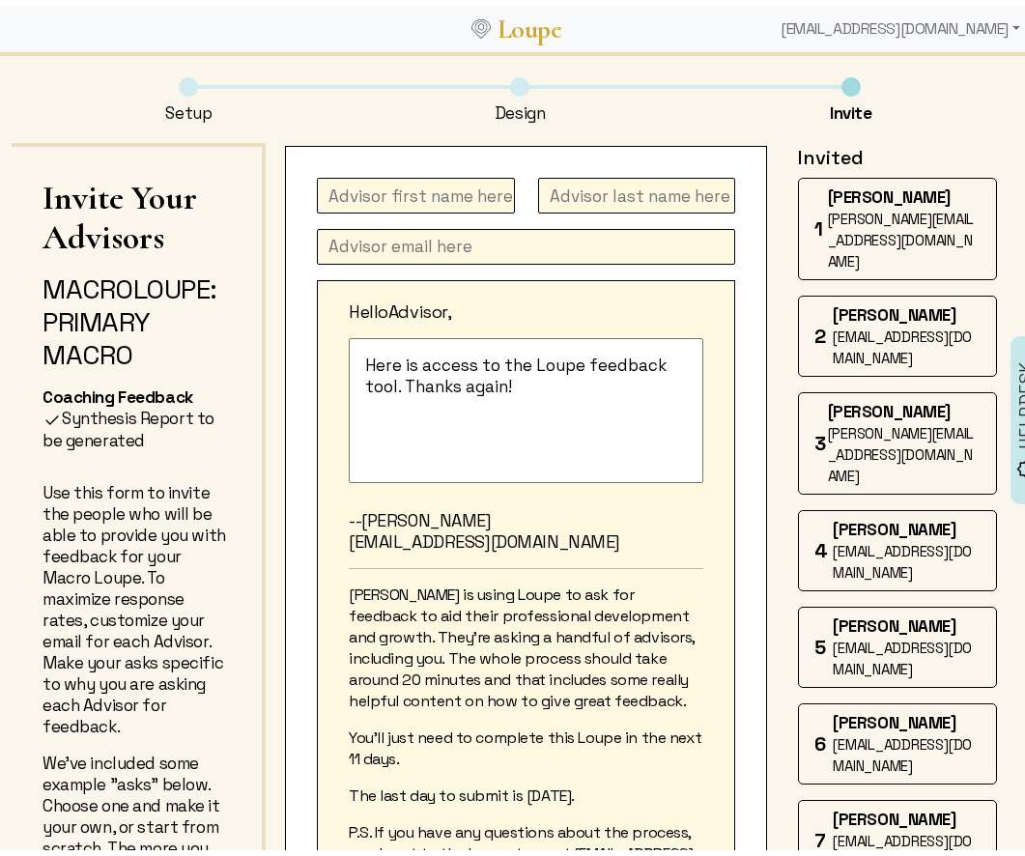
click at [405, 201] on input "text" at bounding box center [416, 190] width 198 height 36
type input "[PERSON_NAME]"
click at [404, 235] on input "text" at bounding box center [526, 241] width 418 height 36
click at [354, 239] on input "text" at bounding box center [526, 241] width 418 height 36
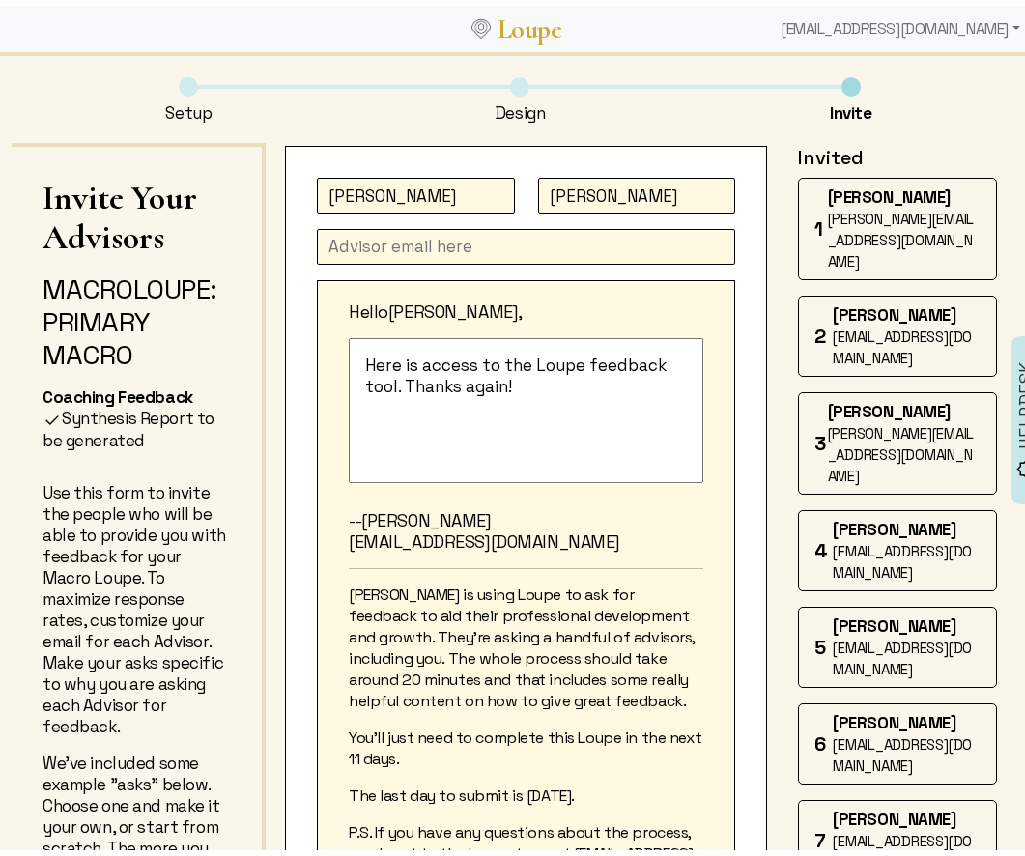
paste input "[PERSON_NAME][EMAIL_ADDRESS][PERSON_NAME][DOMAIN_NAME]"
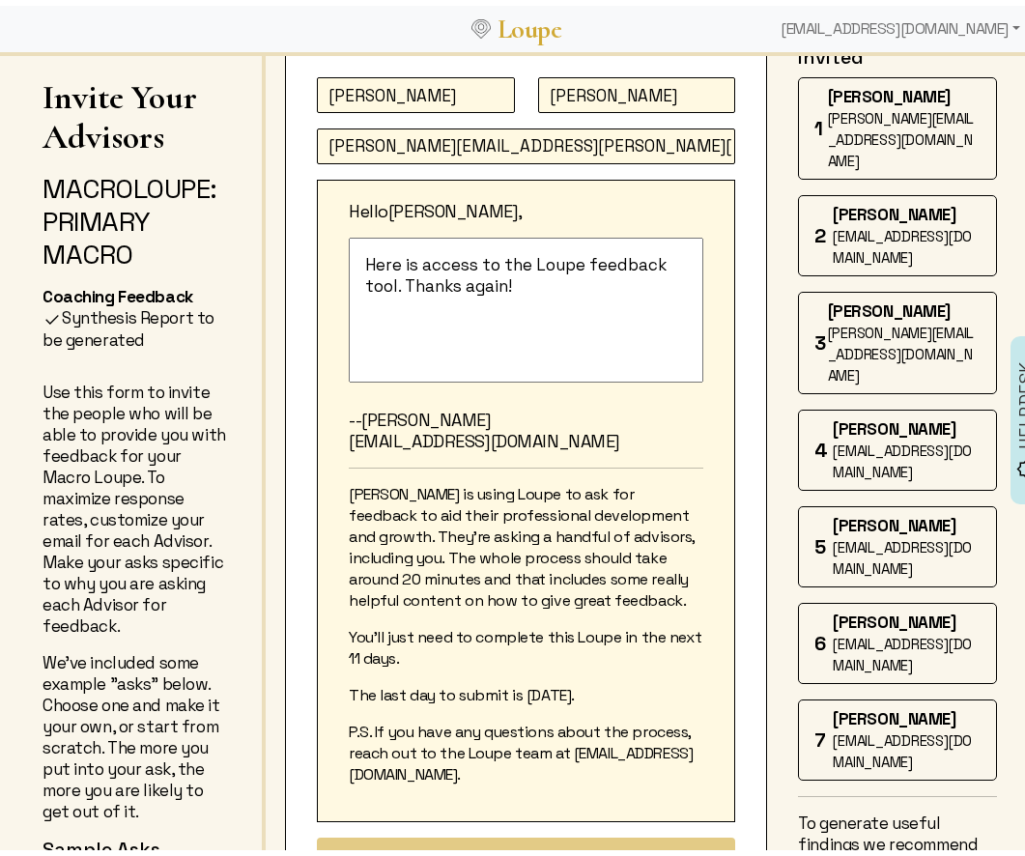
scroll to position [430, 0]
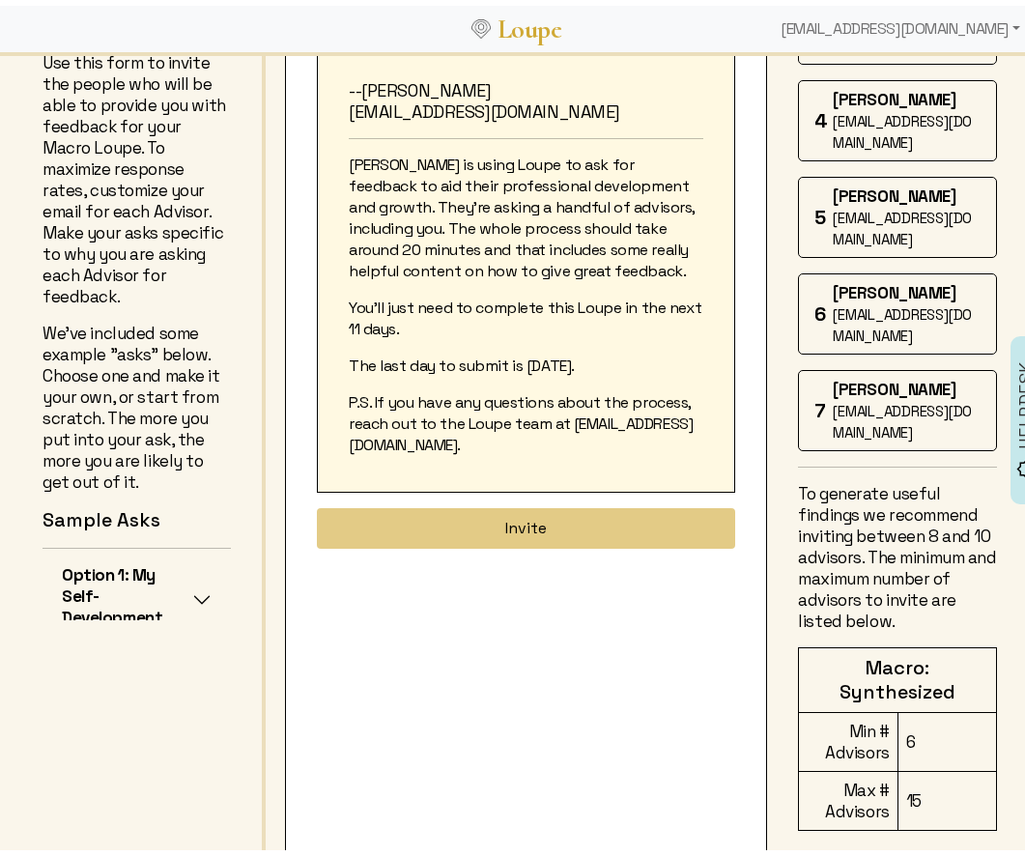
type input "[PERSON_NAME][EMAIL_ADDRESS][PERSON_NAME][DOMAIN_NAME]"
click at [505, 517] on button "Invite" at bounding box center [526, 522] width 418 height 41
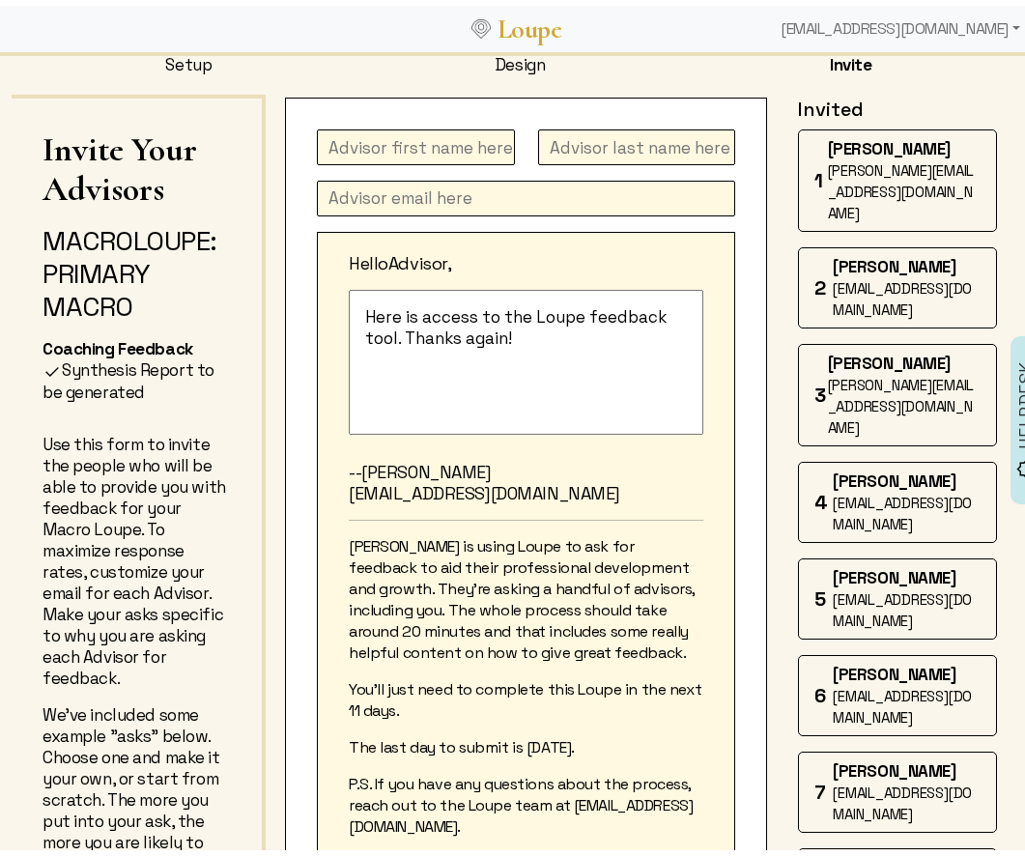
scroll to position [0, 0]
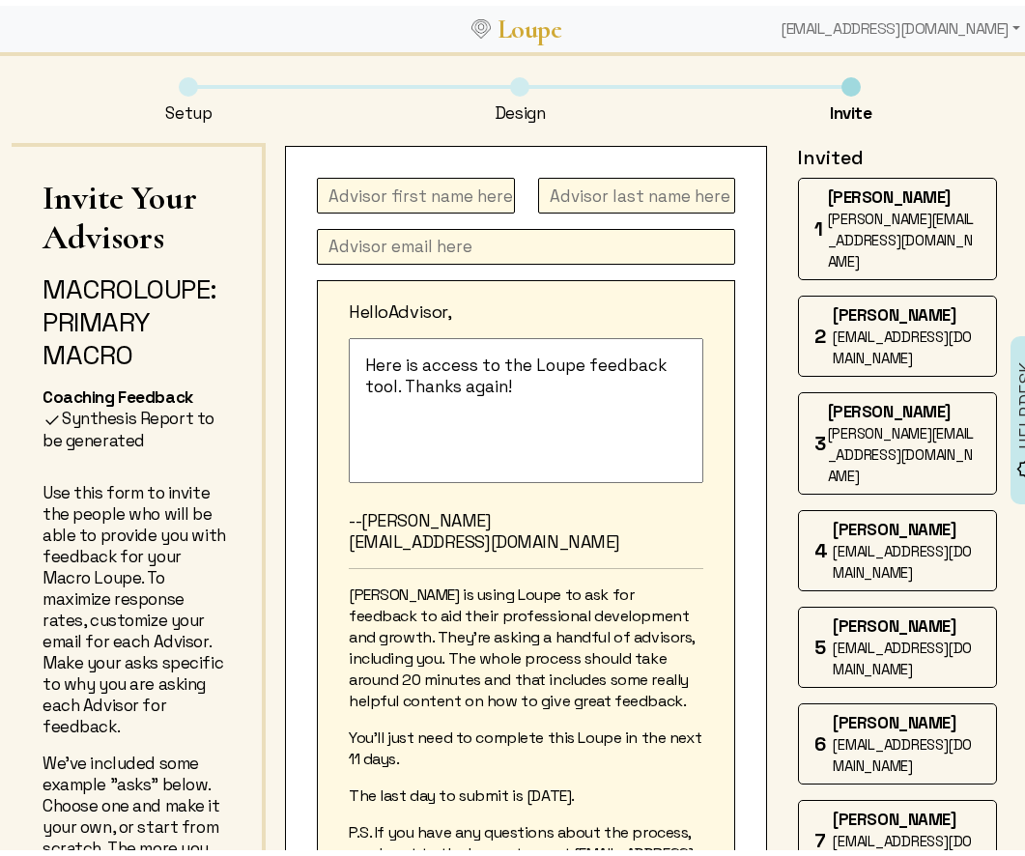
click at [390, 207] on input "text" at bounding box center [416, 190] width 198 height 36
click at [399, 196] on input "text" at bounding box center [416, 190] width 198 height 36
type input "s"
type input "[PERSON_NAME]"
type input "Mar"
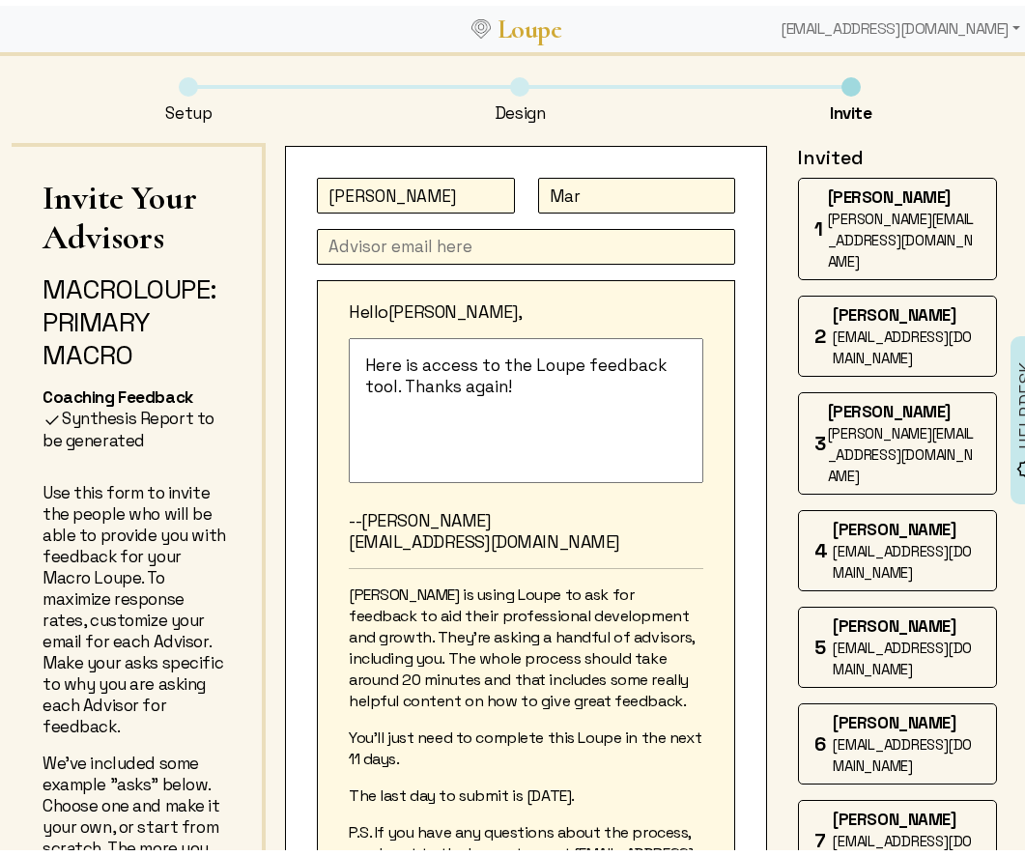
click at [382, 242] on input "text" at bounding box center [526, 241] width 418 height 36
click at [385, 260] on div "[PERSON_NAME] Hello [PERSON_NAME], Here is access to the Loupe feedback tool. T…" at bounding box center [526, 788] width 482 height 1296
click at [383, 240] on input "text" at bounding box center [526, 241] width 418 height 36
paste input "[EMAIL_ADDRESS][DOMAIN_NAME]"
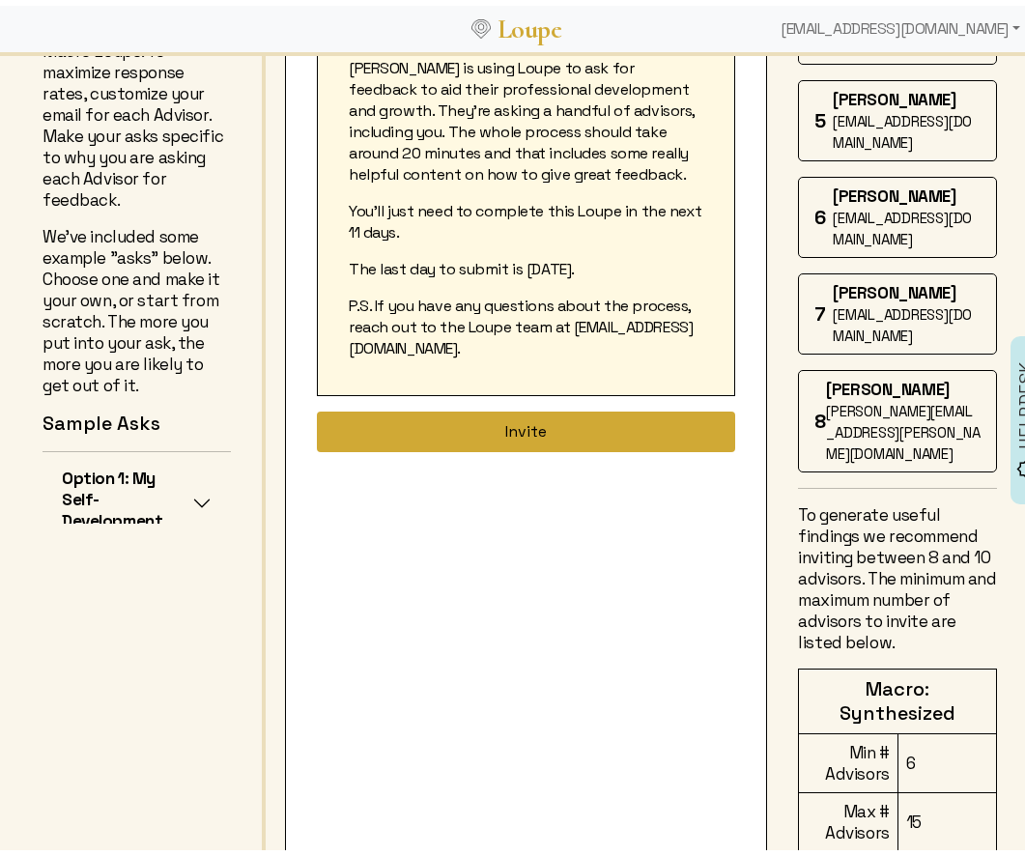
type input "[EMAIL_ADDRESS][DOMAIN_NAME]"
click at [487, 429] on button "Invite" at bounding box center [526, 426] width 418 height 41
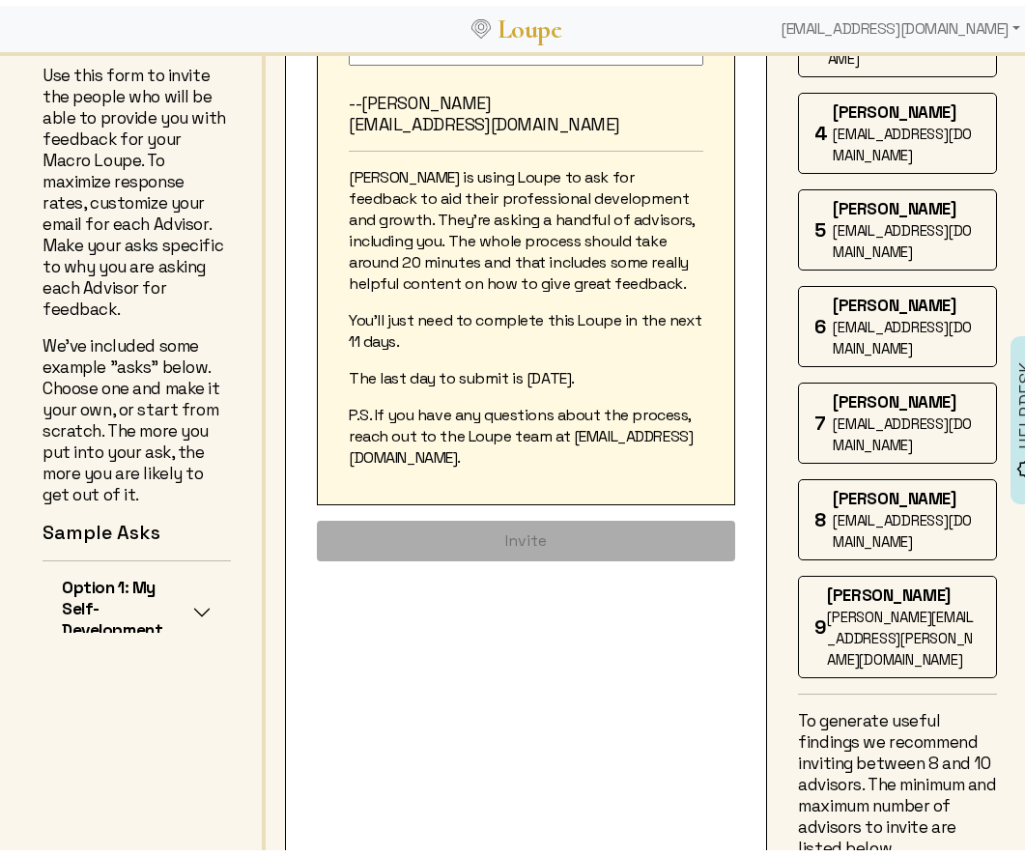
scroll to position [623, 0]
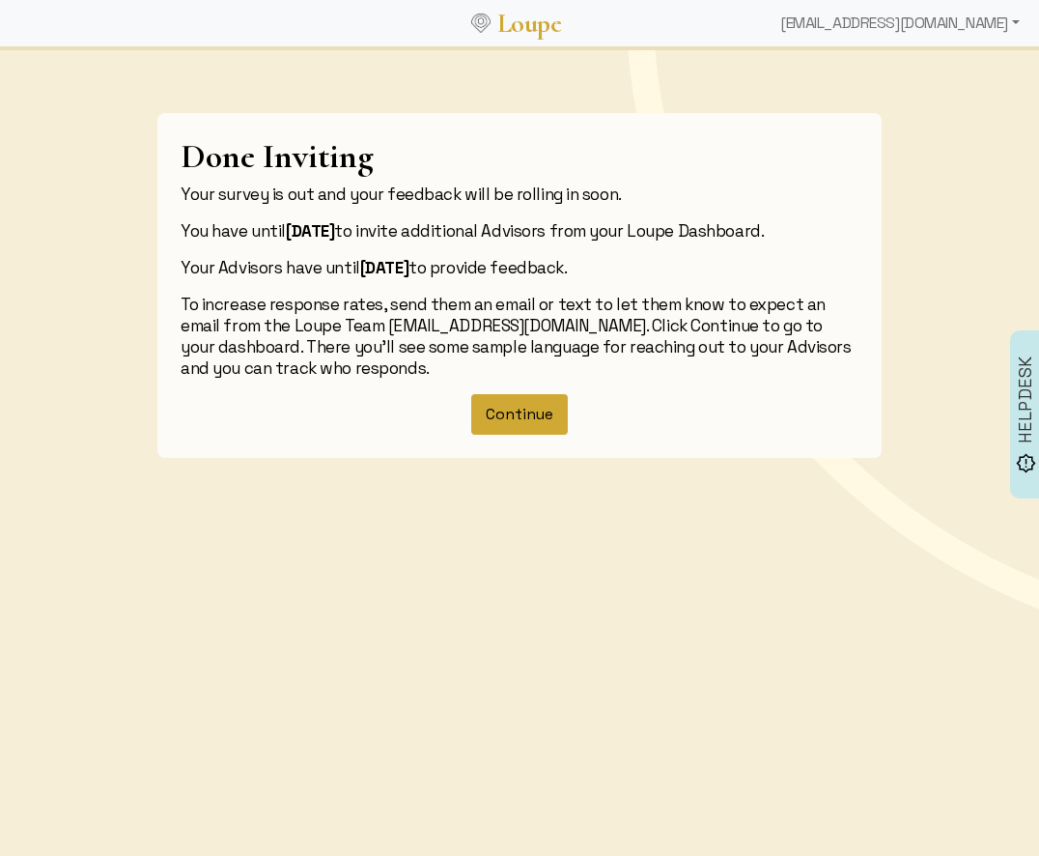
click at [532, 402] on button "Continue" at bounding box center [519, 414] width 97 height 41
